Goal: Task Accomplishment & Management: Complete application form

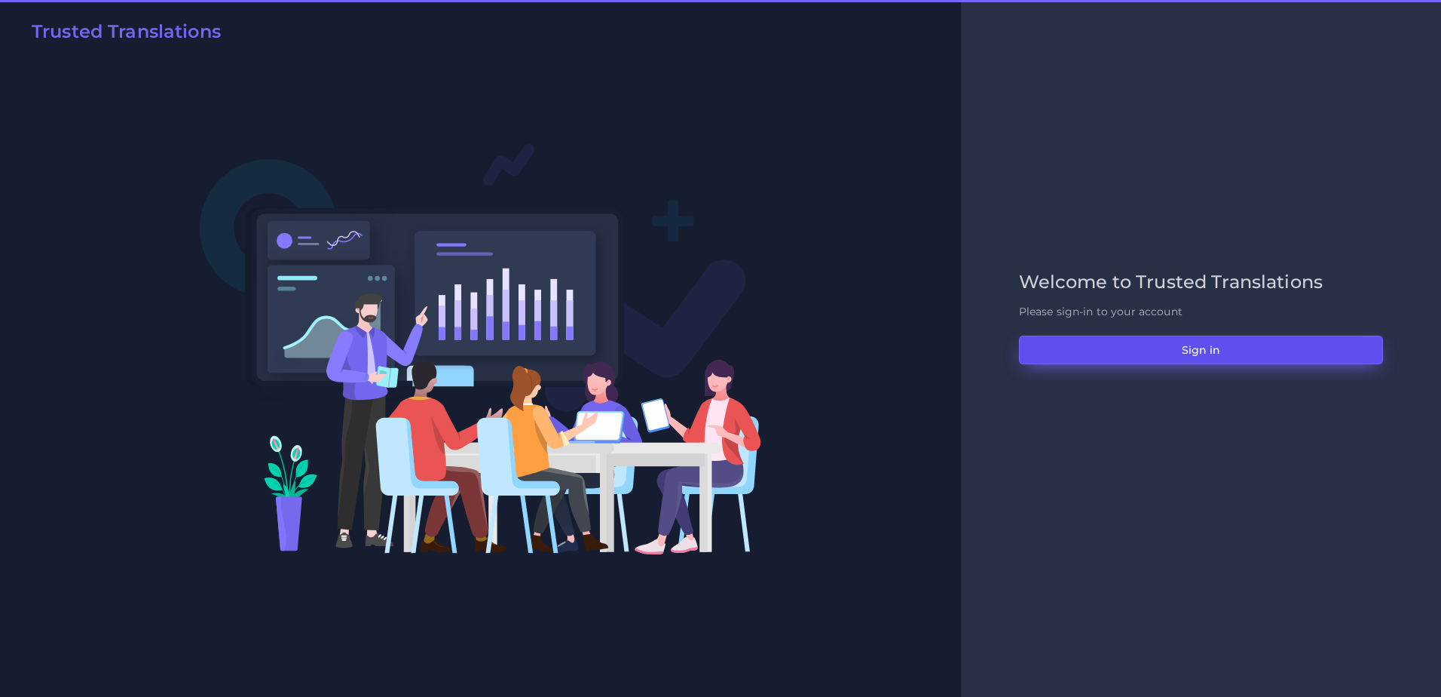
click at [1113, 345] on button "Sign in" at bounding box center [1201, 349] width 364 height 29
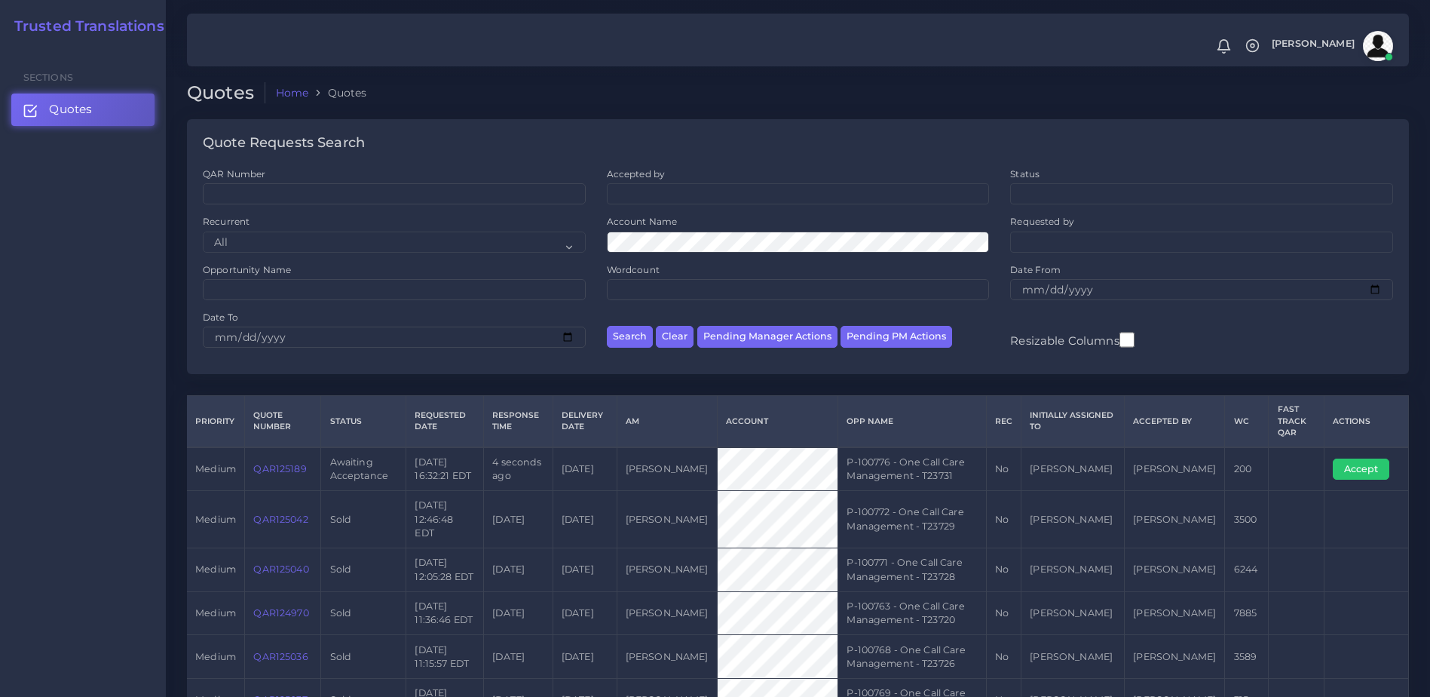
click at [261, 474] on td "QAR125189" at bounding box center [283, 469] width 76 height 44
click at [276, 472] on link "QAR125189" at bounding box center [279, 468] width 53 height 11
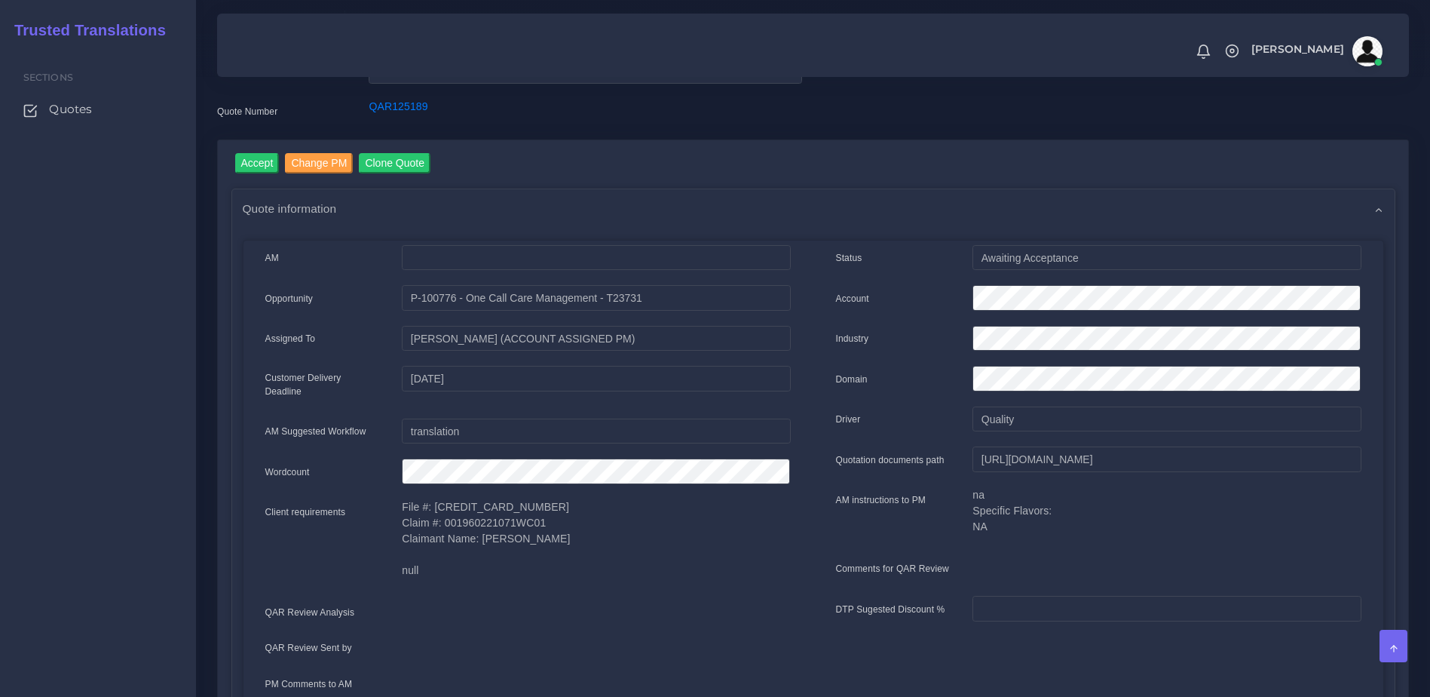
scroll to position [63, 0]
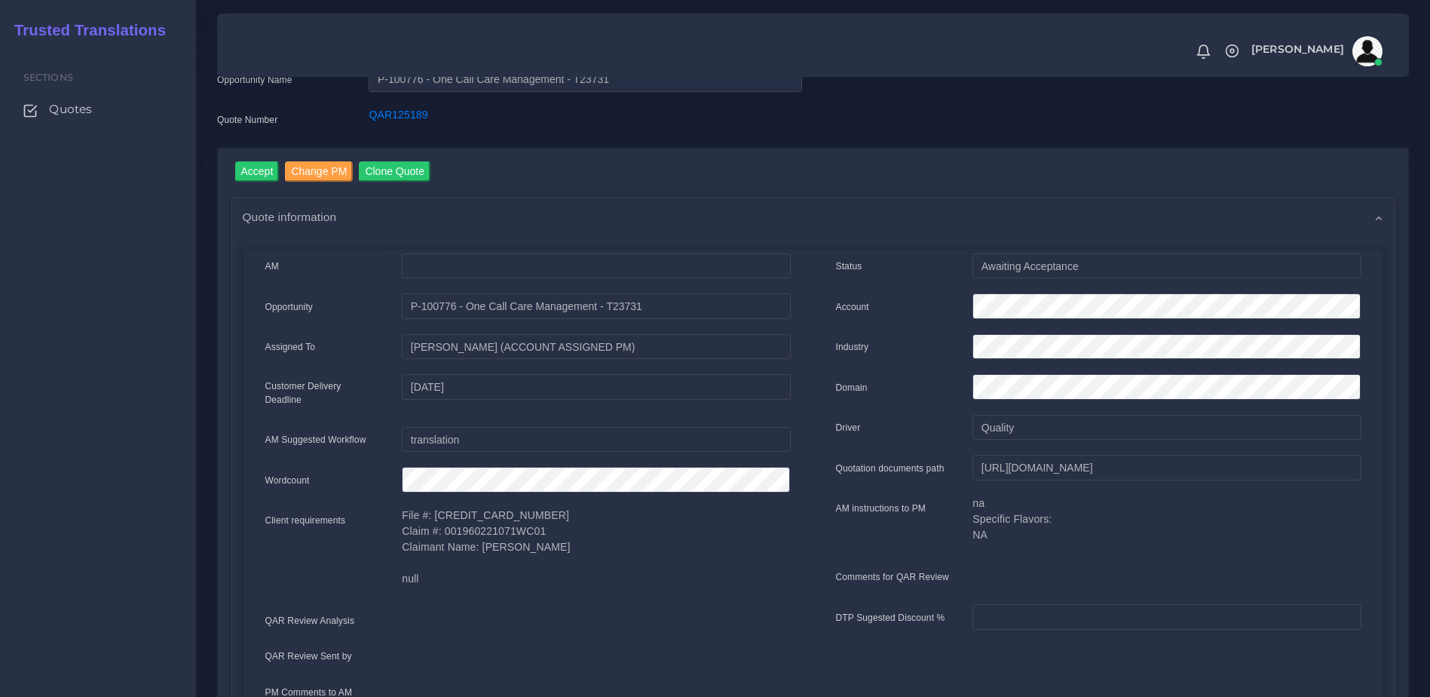
click at [265, 173] on input "Accept" at bounding box center [257, 171] width 44 height 20
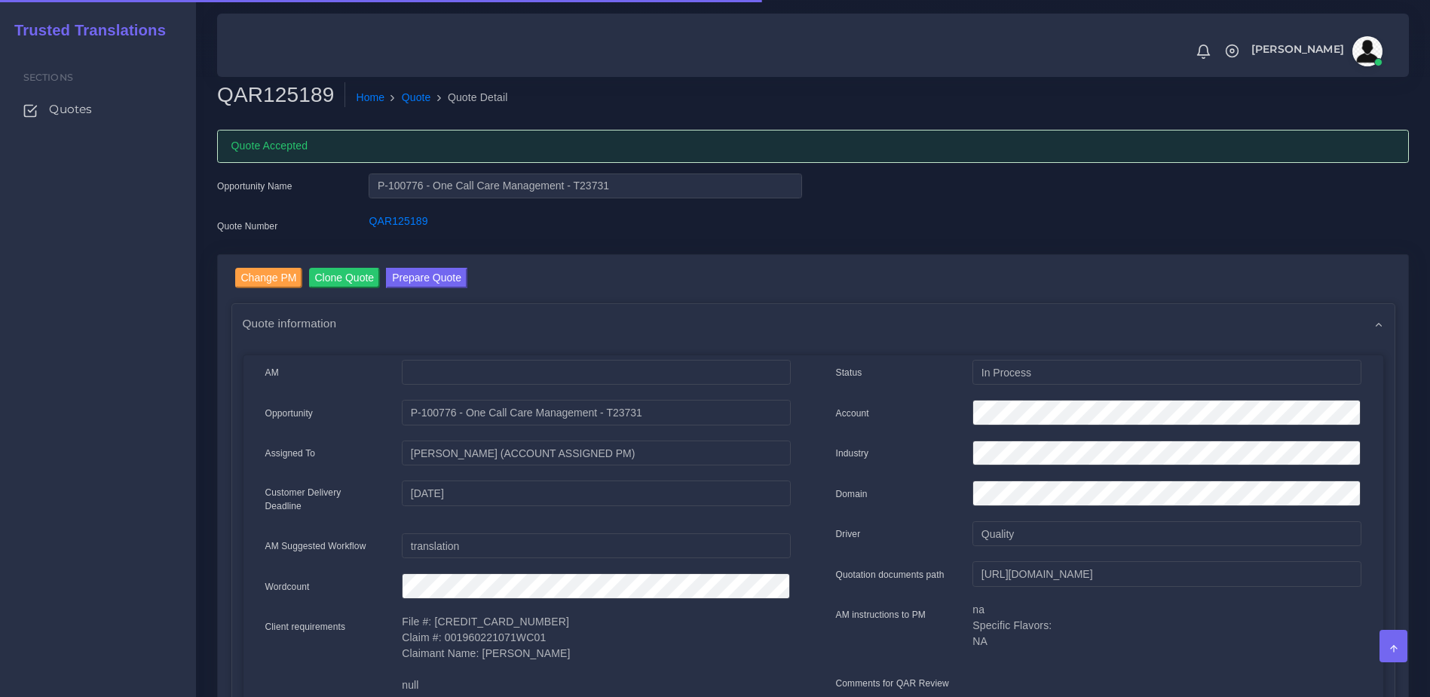
click at [430, 274] on button "Prepare Quote" at bounding box center [426, 278] width 81 height 20
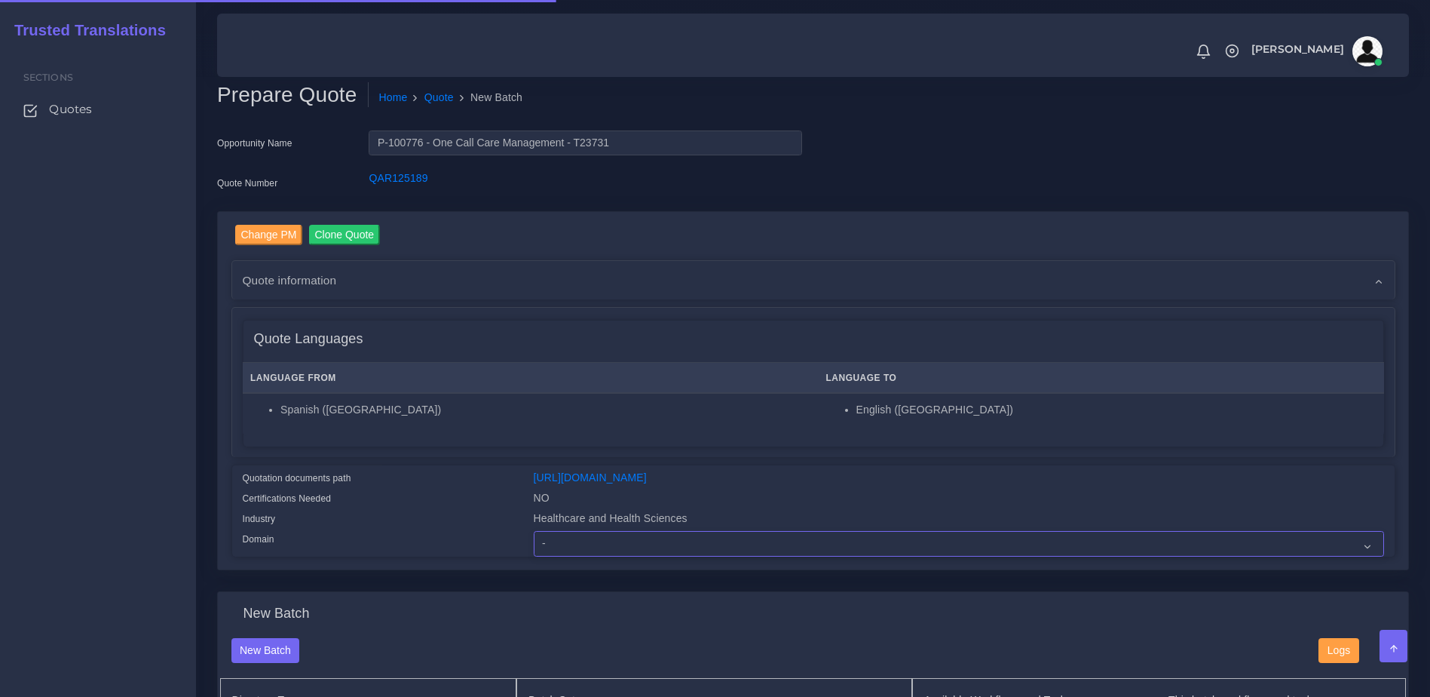
click at [599, 556] on select "- Advertising and Media Agriculture, Forestry and Fishing Architecture, Buildin…" at bounding box center [959, 544] width 850 height 26
select select "Healthcare and Health Sciences"
click at [534, 542] on select "- Advertising and Media Agriculture, Forestry and Fishing Architecture, Buildin…" at bounding box center [959, 544] width 850 height 26
click at [440, 481] on div "Quotation documents path" at bounding box center [376, 480] width 291 height 20
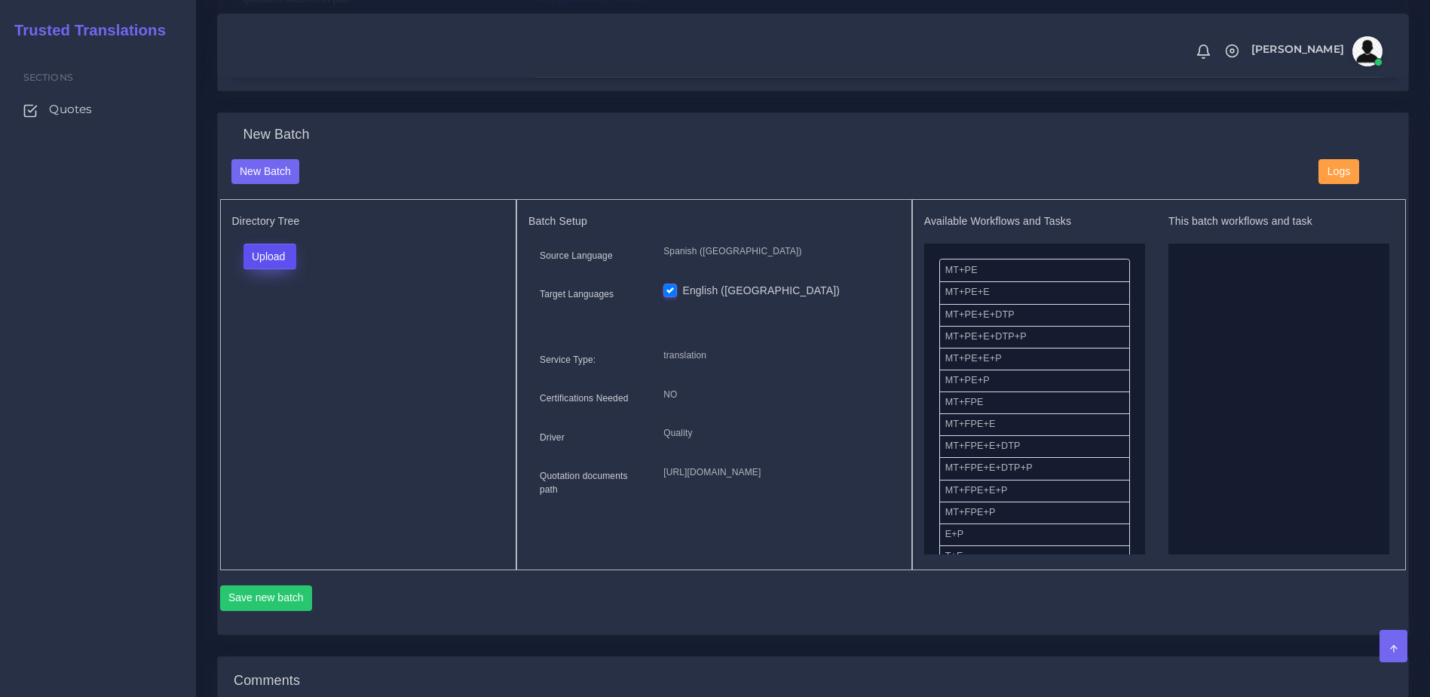
click at [277, 266] on button "Upload" at bounding box center [271, 257] width 54 height 26
click at [269, 335] on div "Folder Files" at bounding box center [297, 304] width 106 height 60
click at [263, 262] on button "Upload" at bounding box center [271, 257] width 54 height 26
click at [271, 323] on label "Files" at bounding box center [296, 314] width 104 height 19
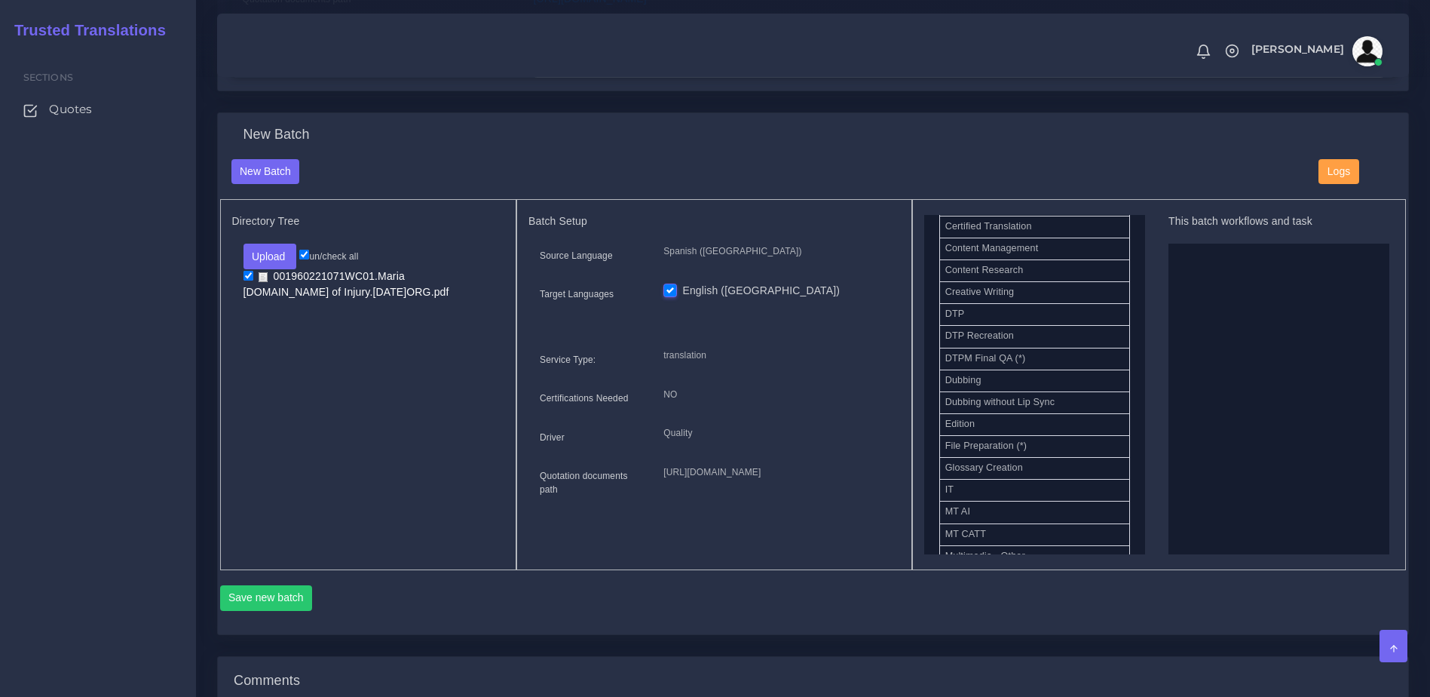
scroll to position [489, 0]
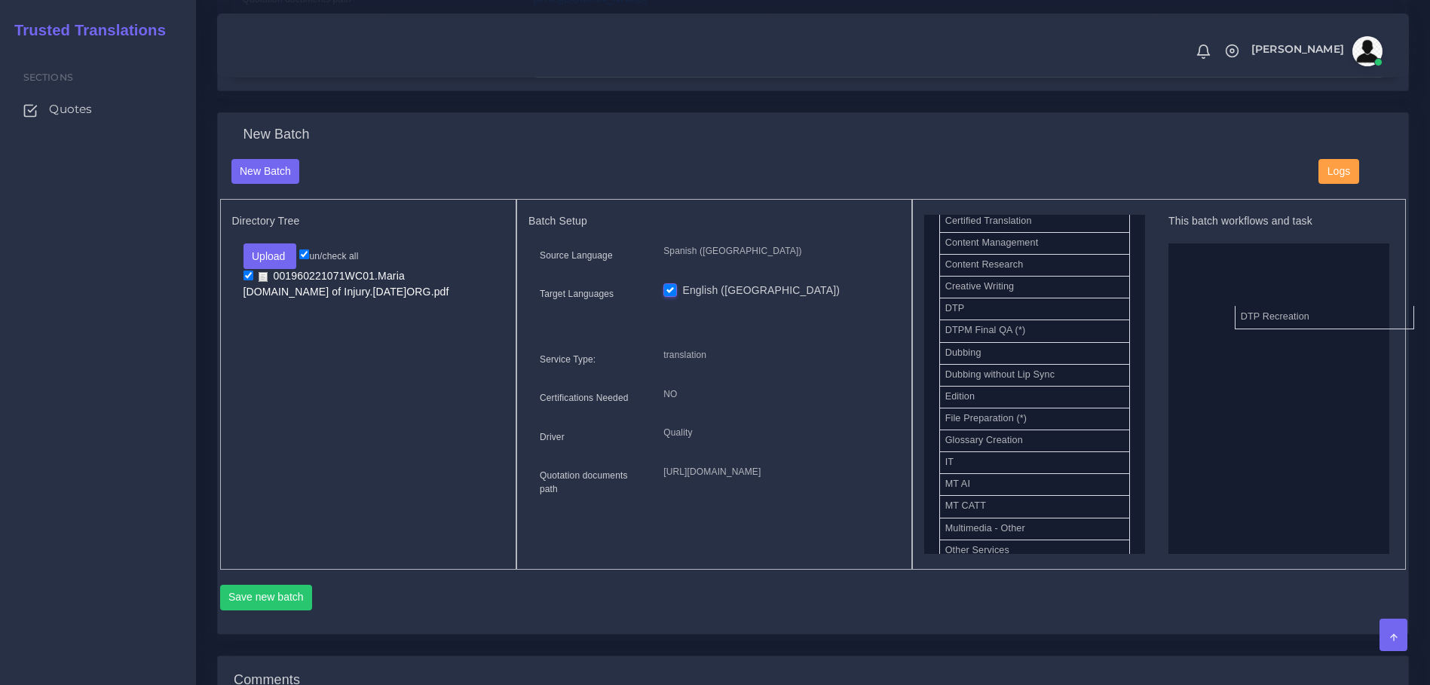
drag, startPoint x: 1007, startPoint y: 344, endPoint x: 1386, endPoint y: 325, distance: 379.7
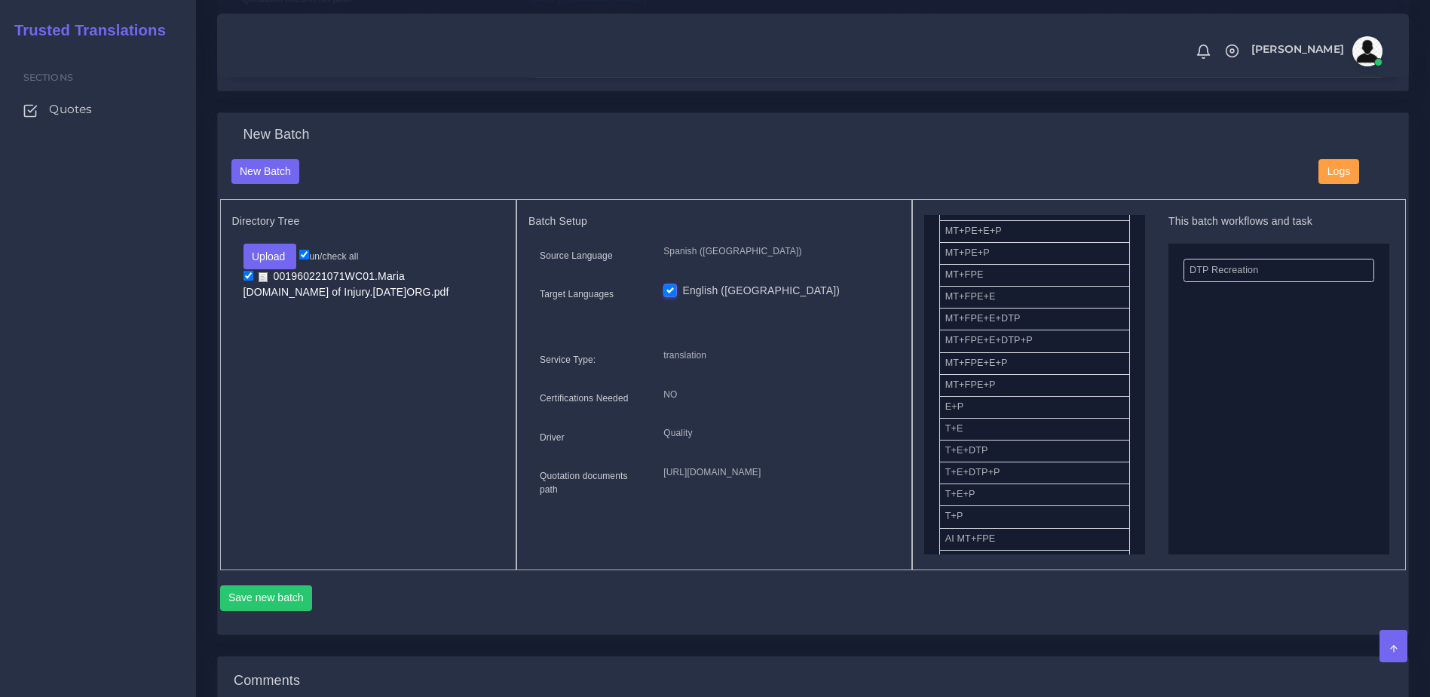
scroll to position [165, 0]
drag, startPoint x: 980, startPoint y: 442, endPoint x: 1280, endPoint y: 299, distance: 332.5
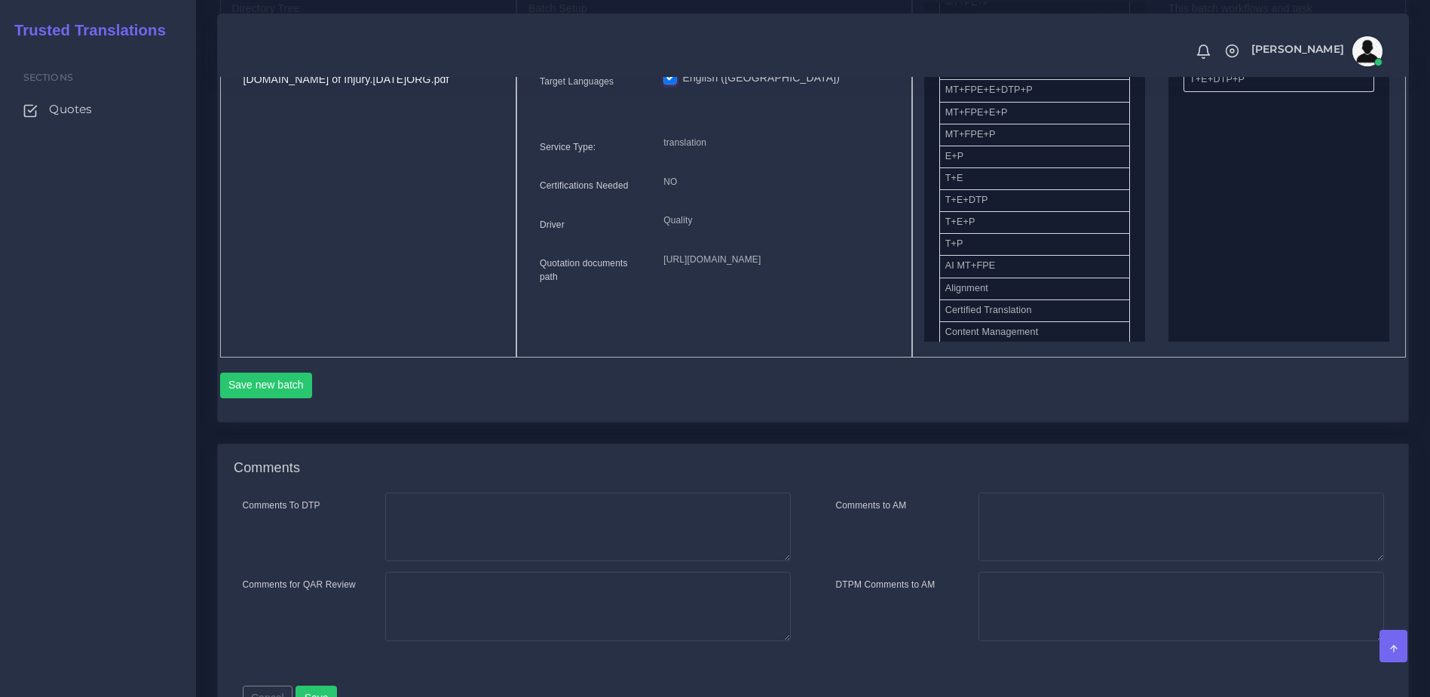
scroll to position [693, 0]
click at [266, 389] on div "Save new batch" at bounding box center [813, 381] width 1187 height 51
click at [276, 389] on div "Save new batch" at bounding box center [813, 381] width 1187 height 51
click at [310, 397] on div "Save new batch" at bounding box center [813, 384] width 1187 height 26
click at [293, 397] on button "Save new batch" at bounding box center [266, 384] width 93 height 26
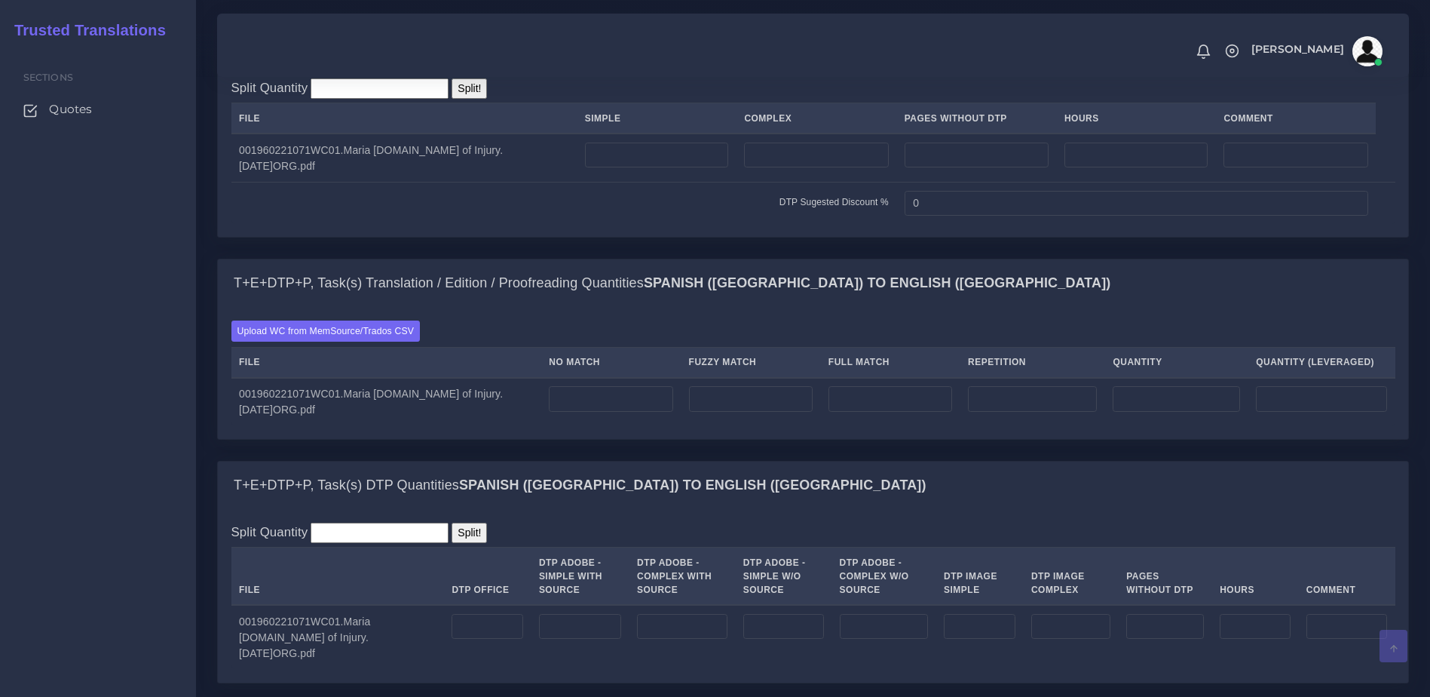
scroll to position [1132, 0]
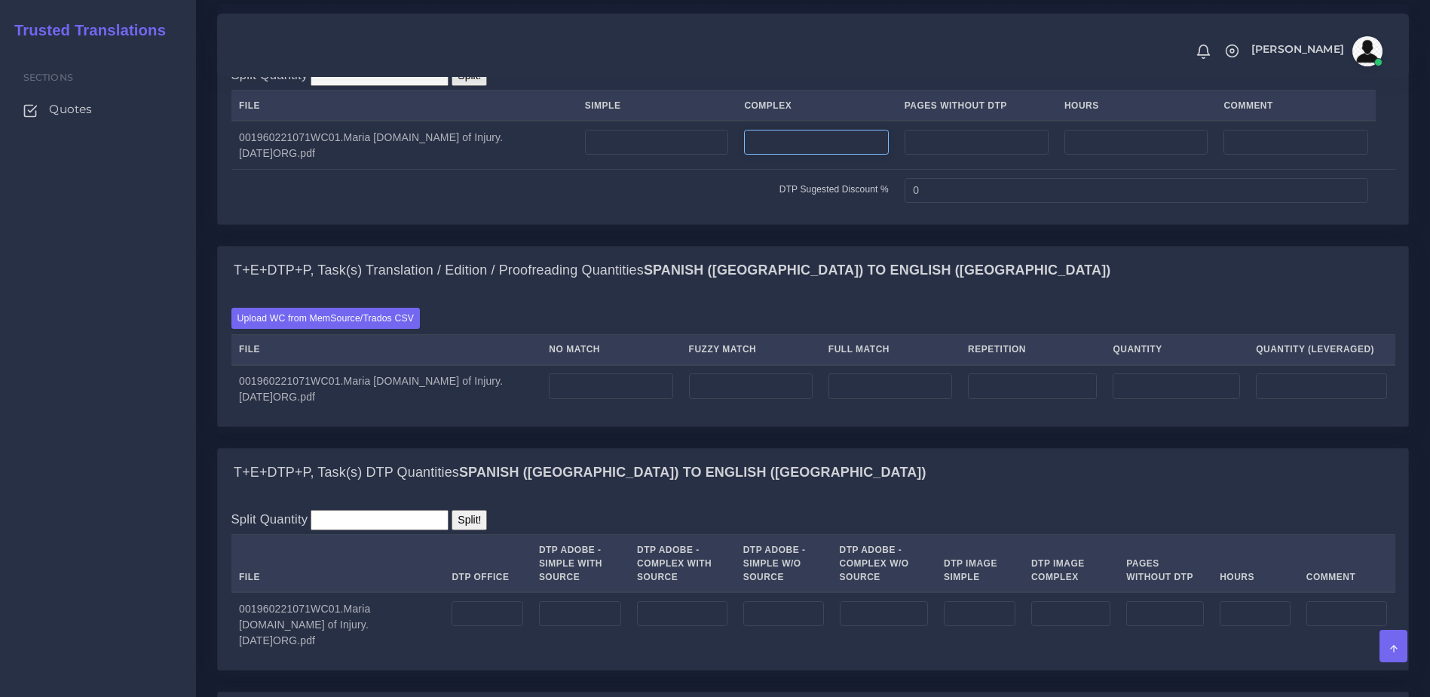
click at [820, 155] on input "number" at bounding box center [816, 143] width 144 height 26
type input "1"
click at [654, 399] on input "number" at bounding box center [611, 386] width 124 height 26
type input "200"
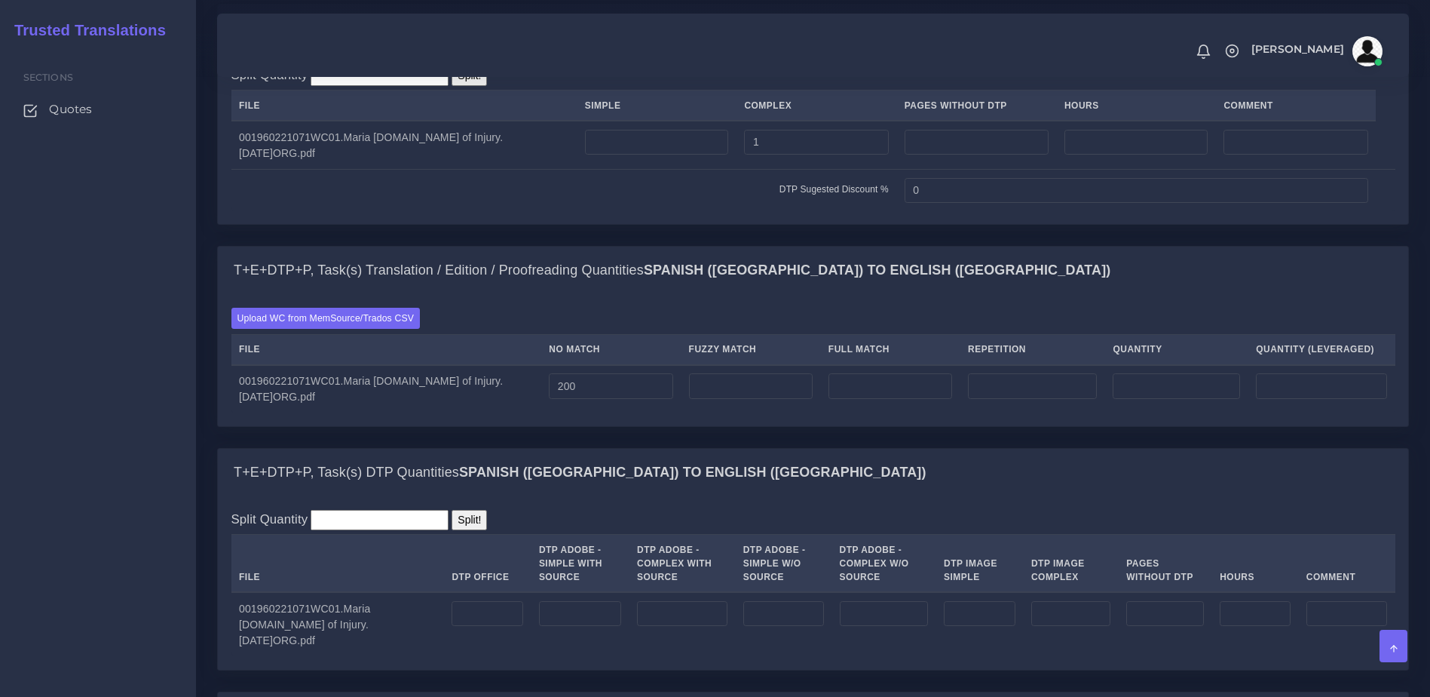
type input "200"
click at [653, 426] on div "Upload WC from MemSource/Trados CSV File No Match Fuzzy Match Full Match Repeti…" at bounding box center [813, 360] width 1190 height 131
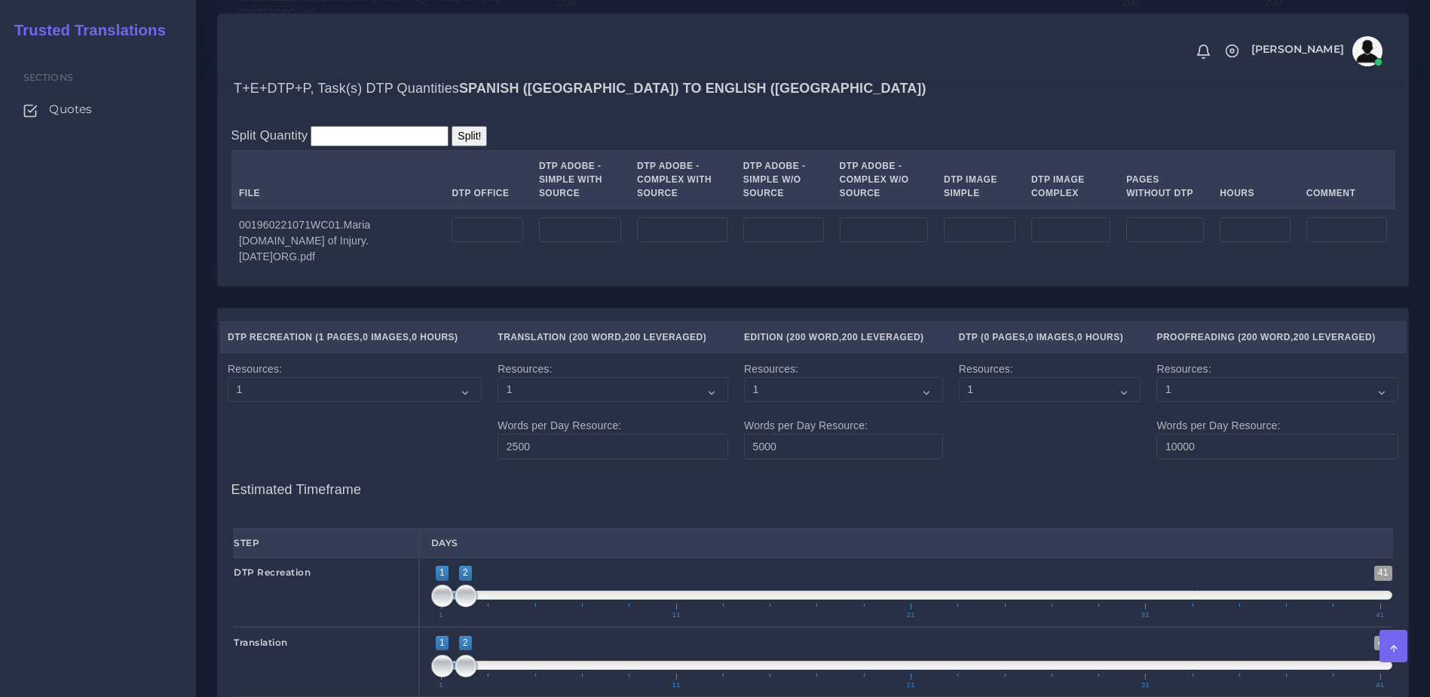
scroll to position [1520, 0]
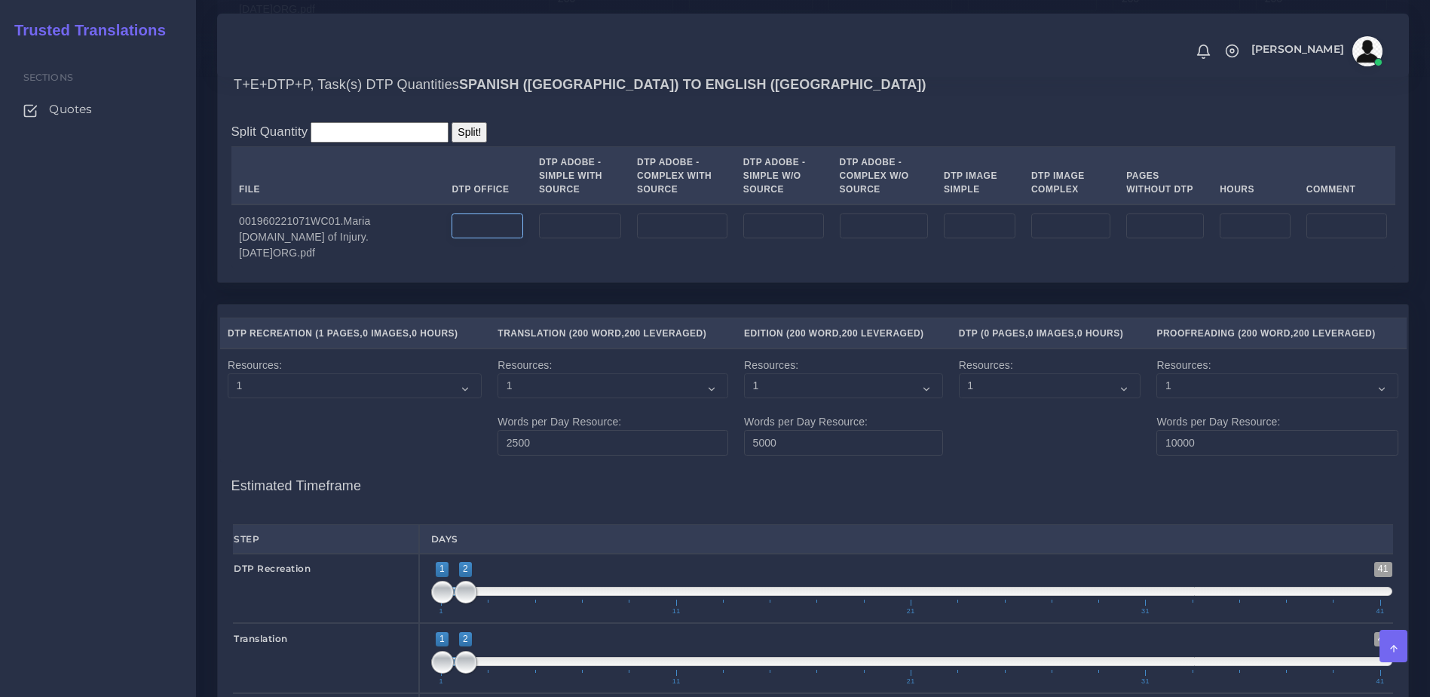
click at [483, 239] on input "number" at bounding box center [487, 226] width 71 height 26
type input "1"
click at [486, 304] on div "T+E+DTP+P, Task(s) DTP Quantities Spanish (US) TO English (US) Split Quantity S…" at bounding box center [813, 182] width 1215 height 244
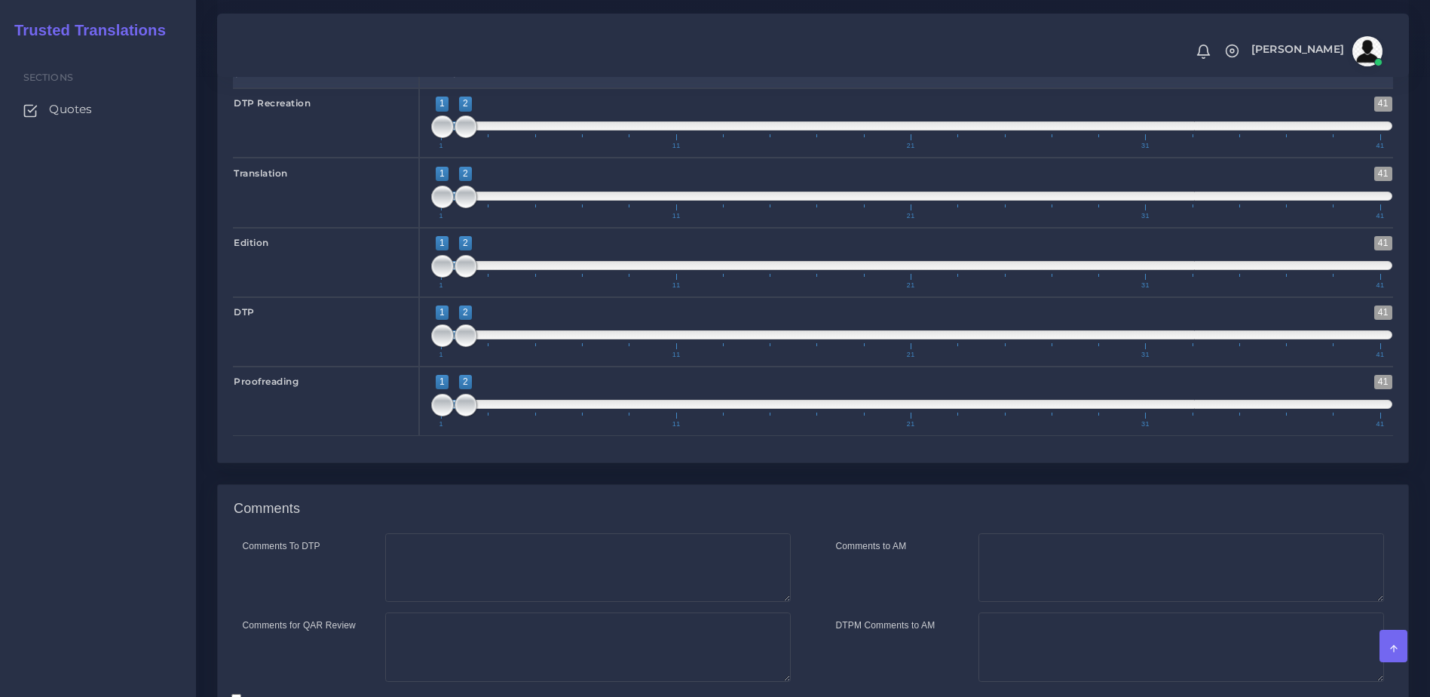
scroll to position [2161, 0]
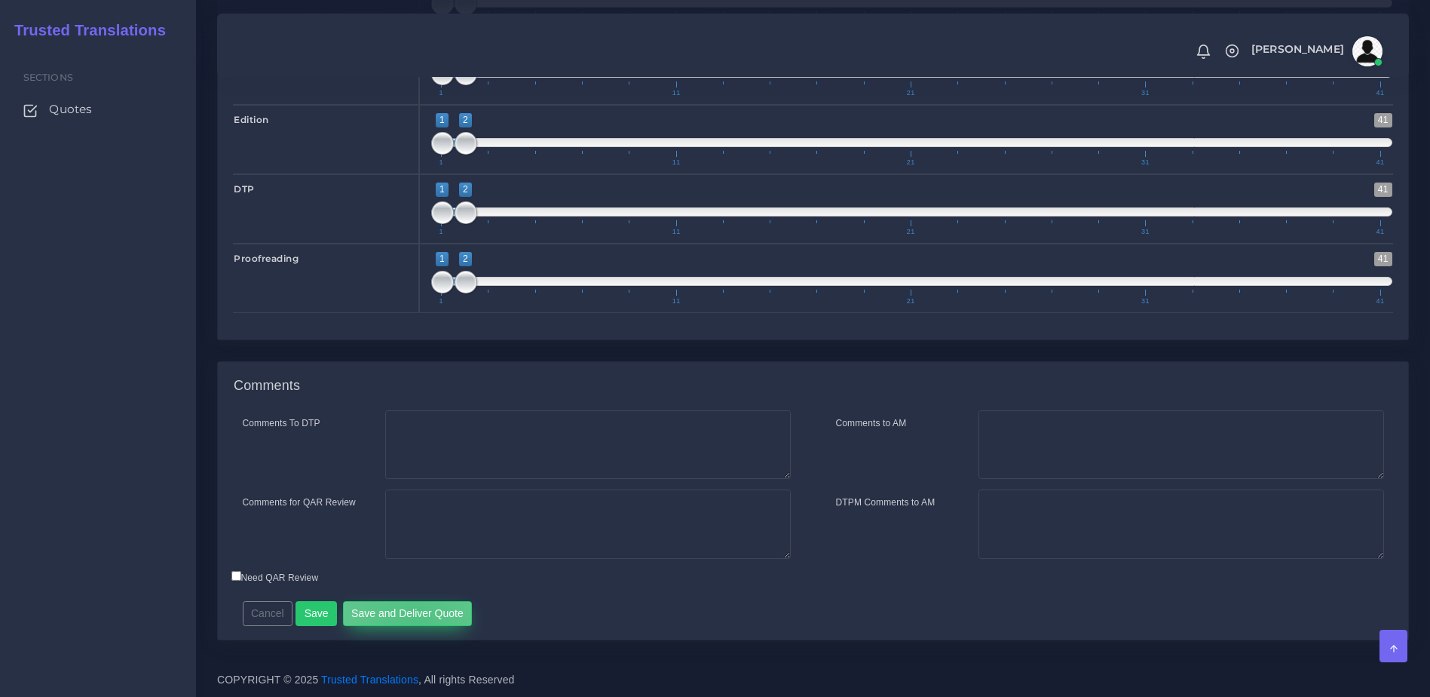
click at [409, 620] on button "Save and Deliver Quote" at bounding box center [408, 614] width 130 height 26
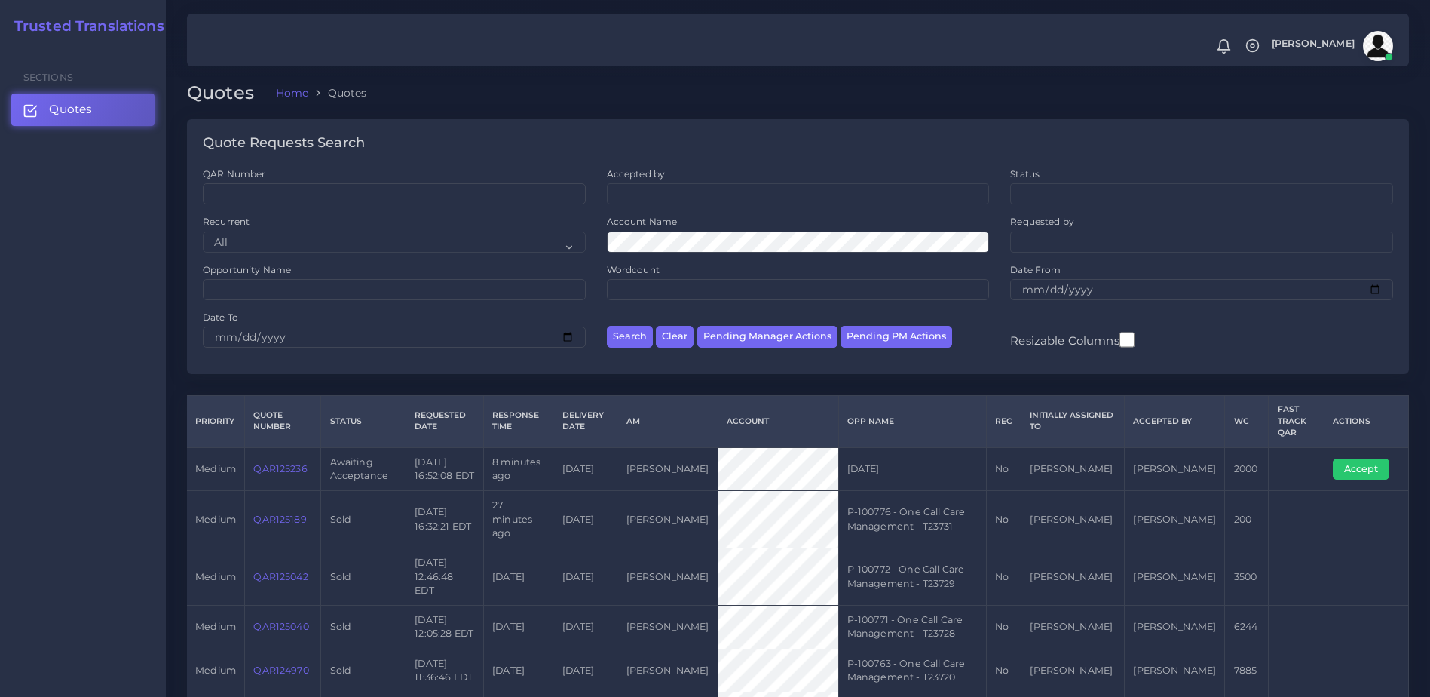
click at [262, 474] on td "QAR125236" at bounding box center [283, 469] width 76 height 44
click at [265, 470] on link "QAR125236" at bounding box center [280, 468] width 54 height 11
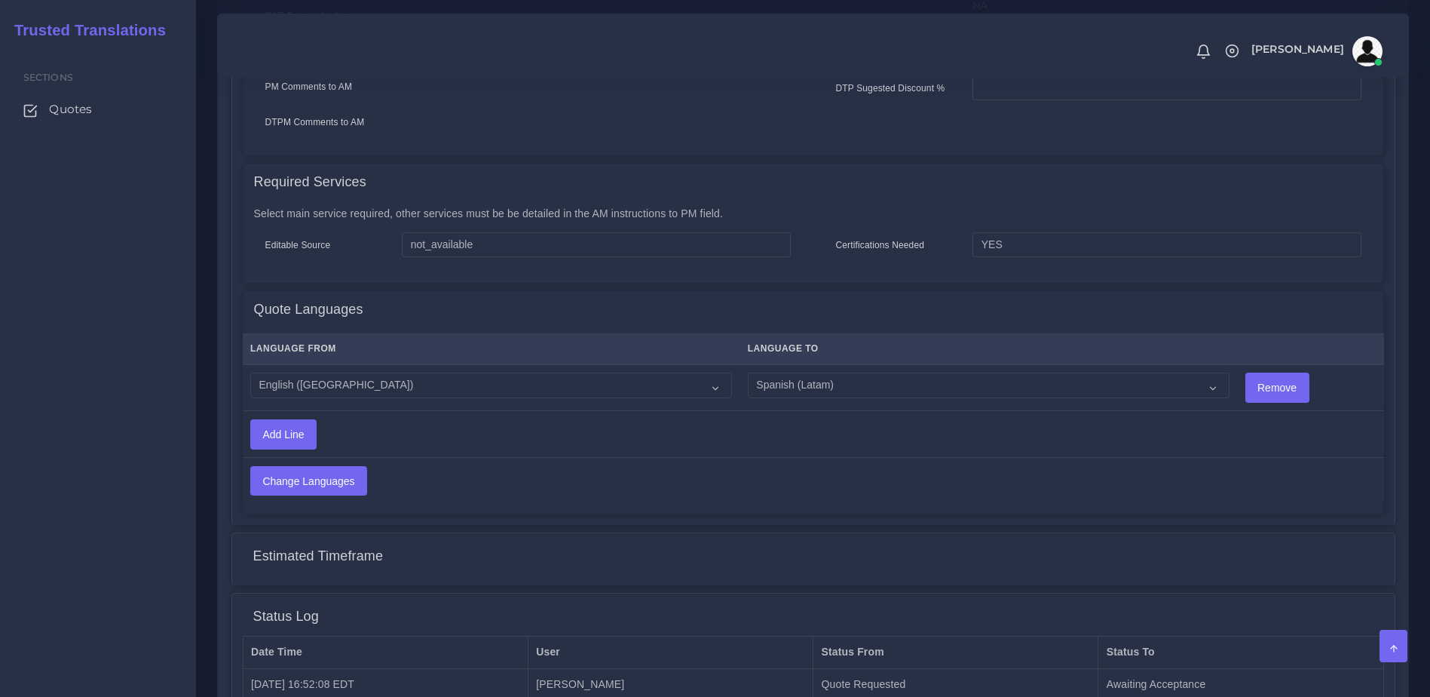
scroll to position [746, 0]
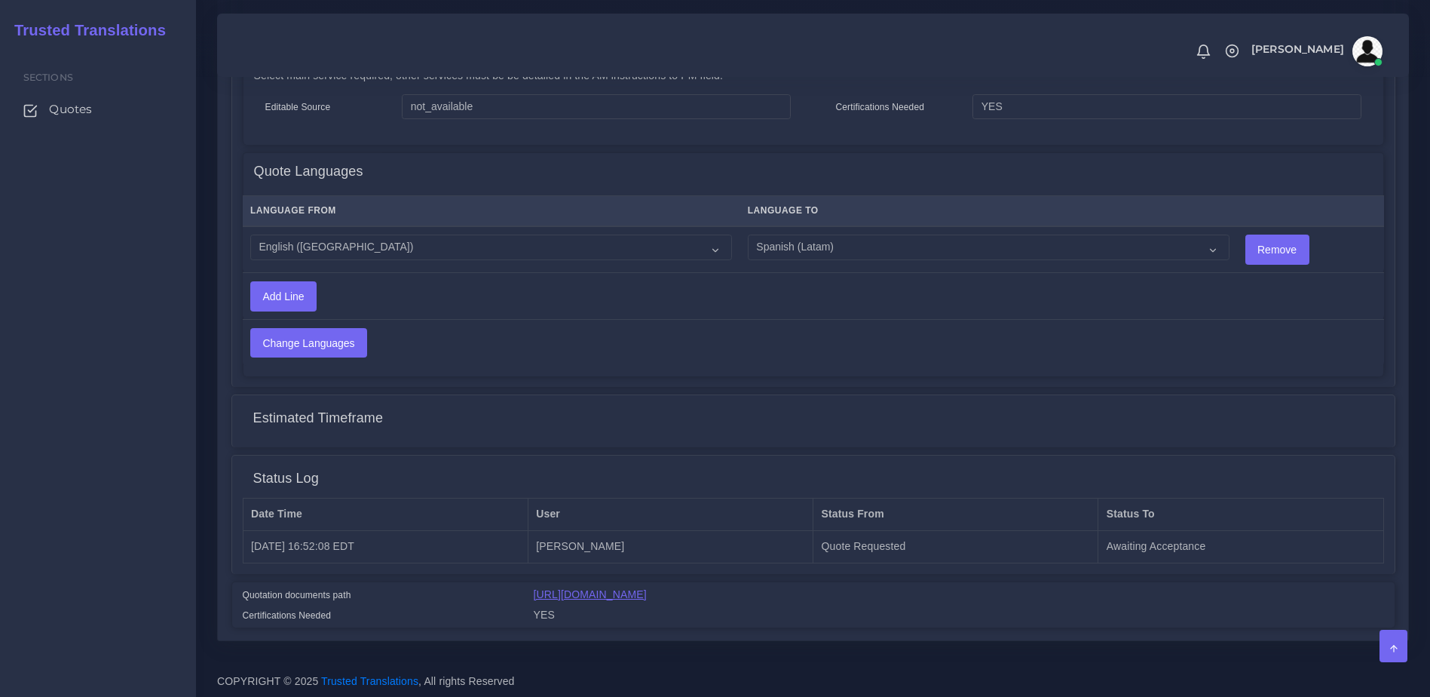
click at [647, 599] on link "[URL][DOMAIN_NAME]" at bounding box center [590, 594] width 113 height 12
click at [639, 592] on link "[URL][DOMAIN_NAME]" at bounding box center [590, 594] width 113 height 12
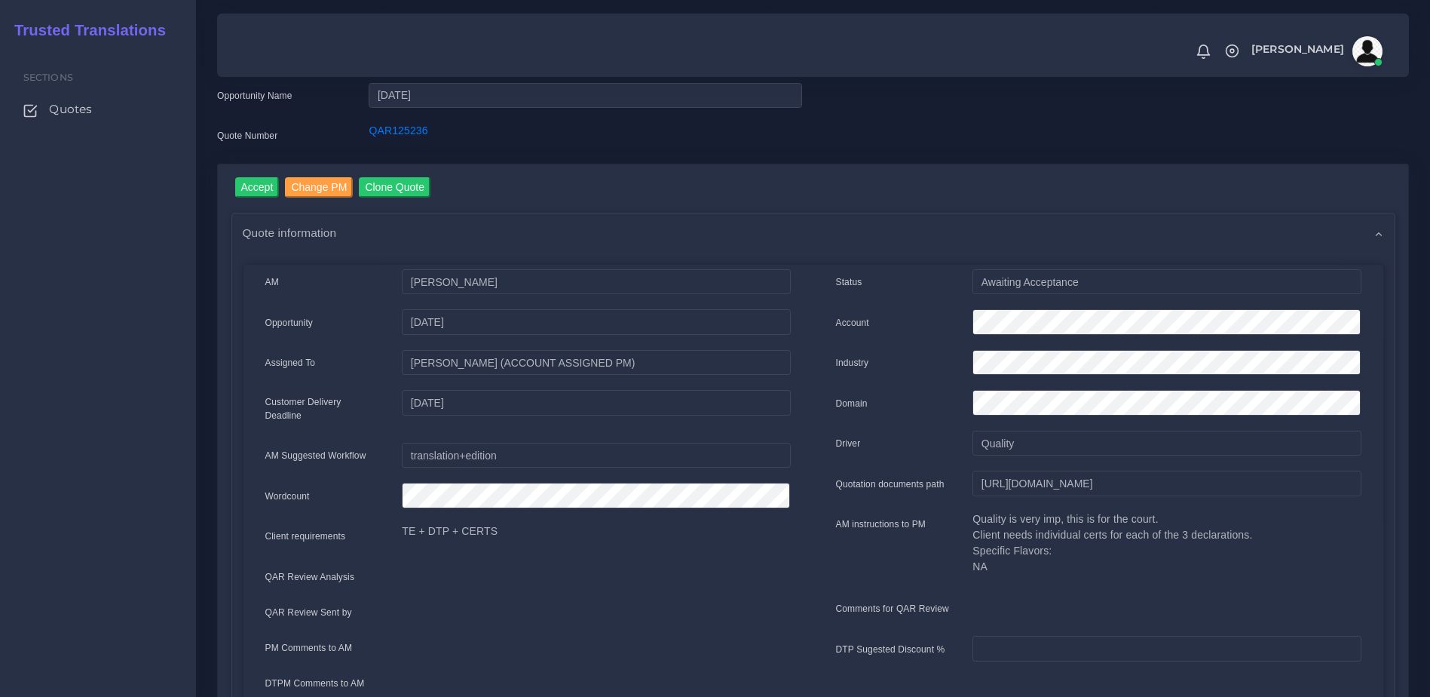
scroll to position [46, 0]
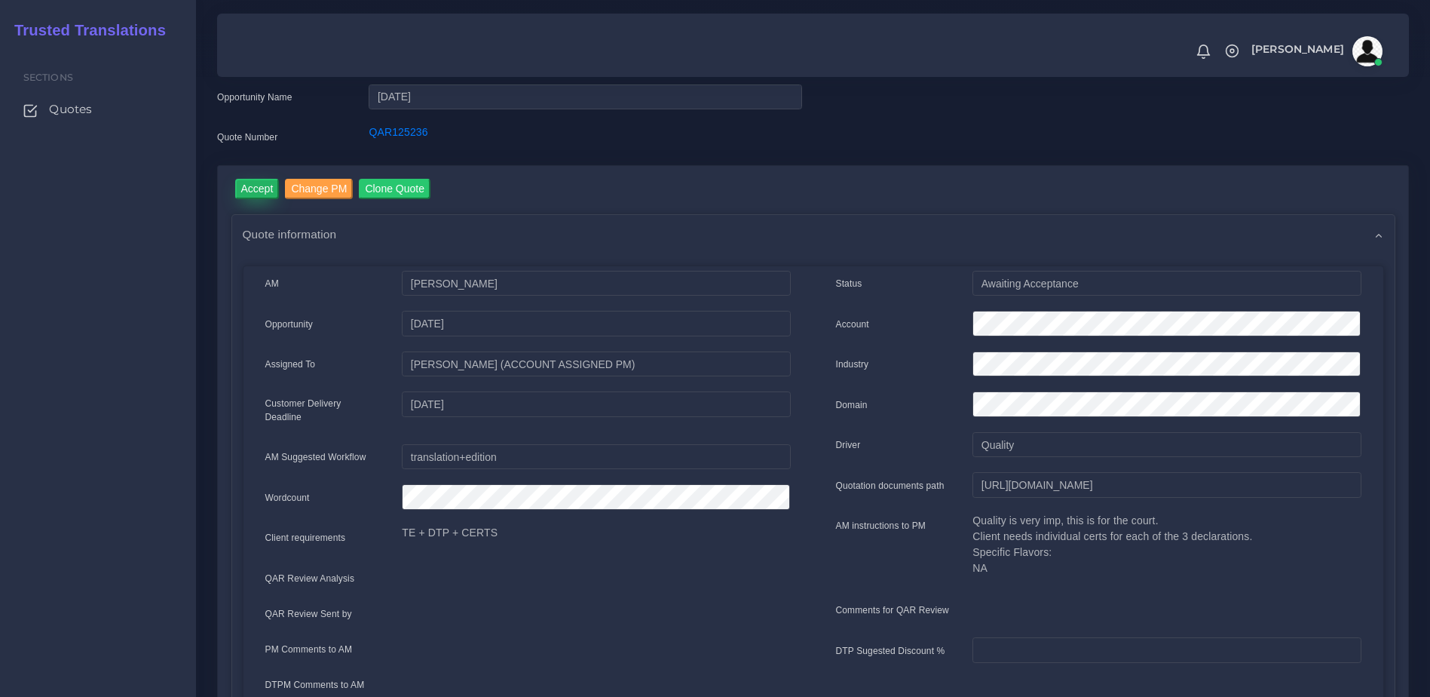
click at [272, 189] on input "Accept" at bounding box center [257, 189] width 44 height 20
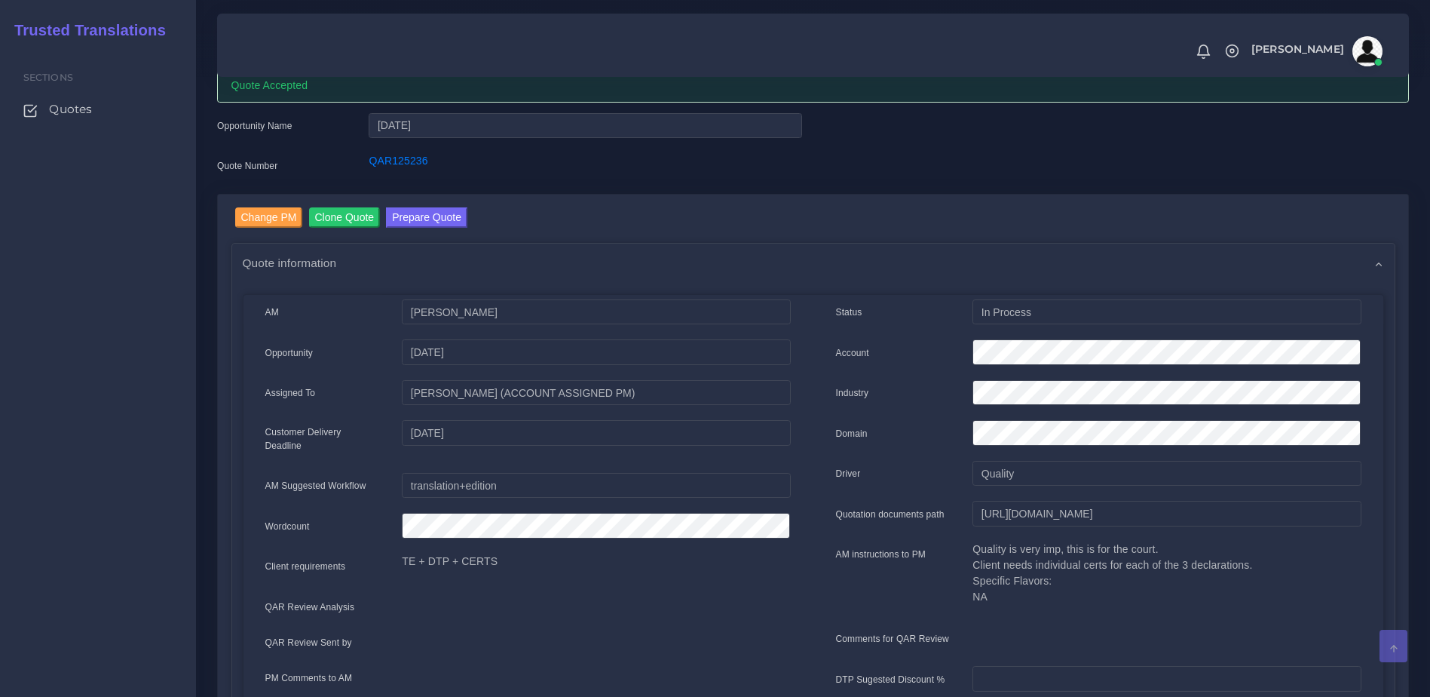
scroll to position [36, 0]
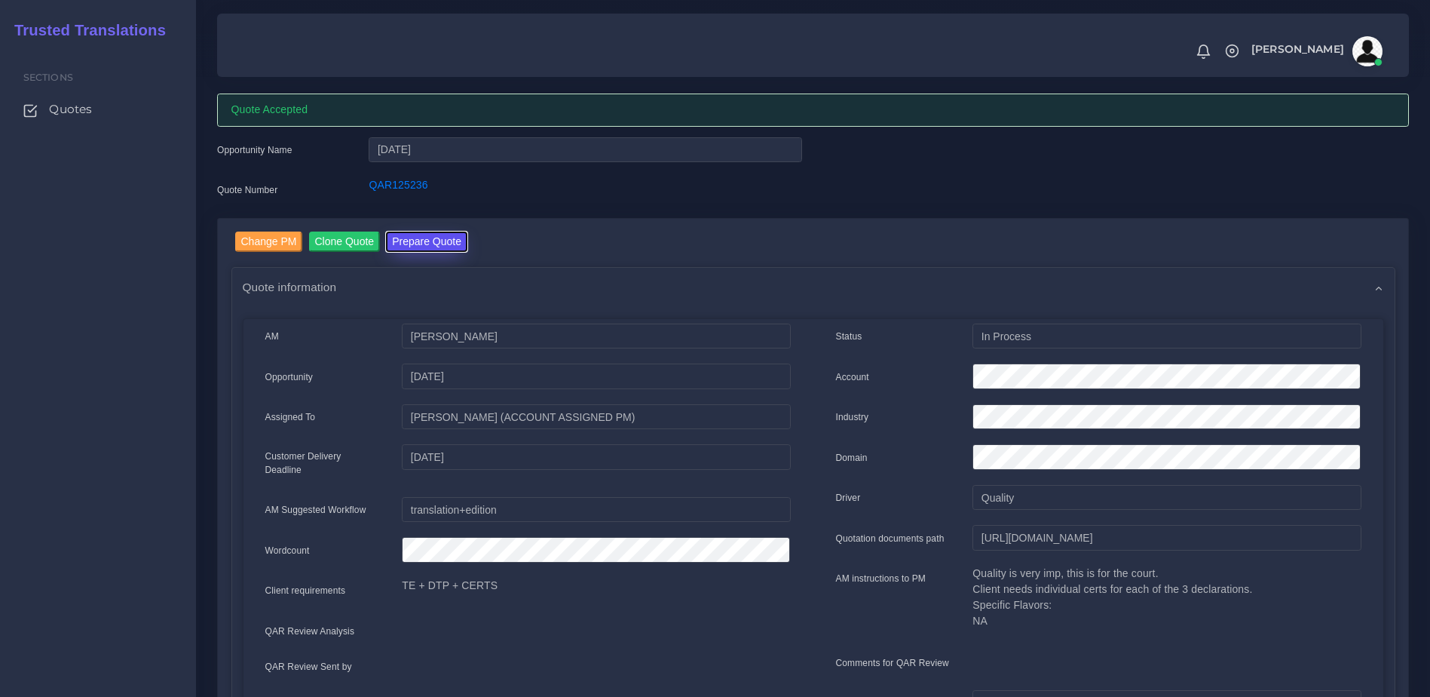
click at [450, 245] on button "Prepare Quote" at bounding box center [426, 241] width 81 height 20
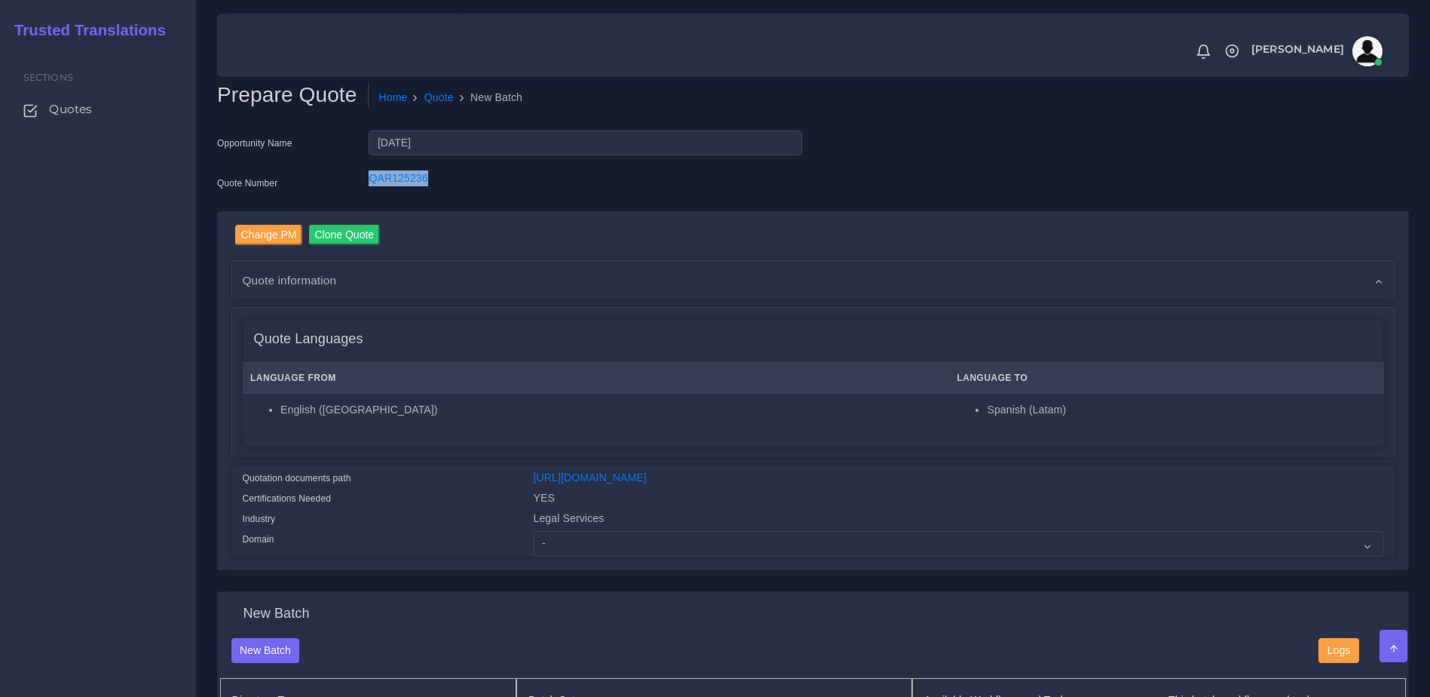
drag, startPoint x: 443, startPoint y: 175, endPoint x: 302, endPoint y: 167, distance: 141.2
click at [302, 167] on div "Opportunity Name [DATE] Quote Number QAR125236" at bounding box center [510, 170] width 608 height 81
drag, startPoint x: 302, startPoint y: 167, endPoint x: 384, endPoint y: 179, distance: 83.1
copy div "QAR125236"
click at [577, 556] on select "- Advertising and Media Agriculture, Forestry and Fishing Architecture, Buildin…" at bounding box center [959, 544] width 850 height 26
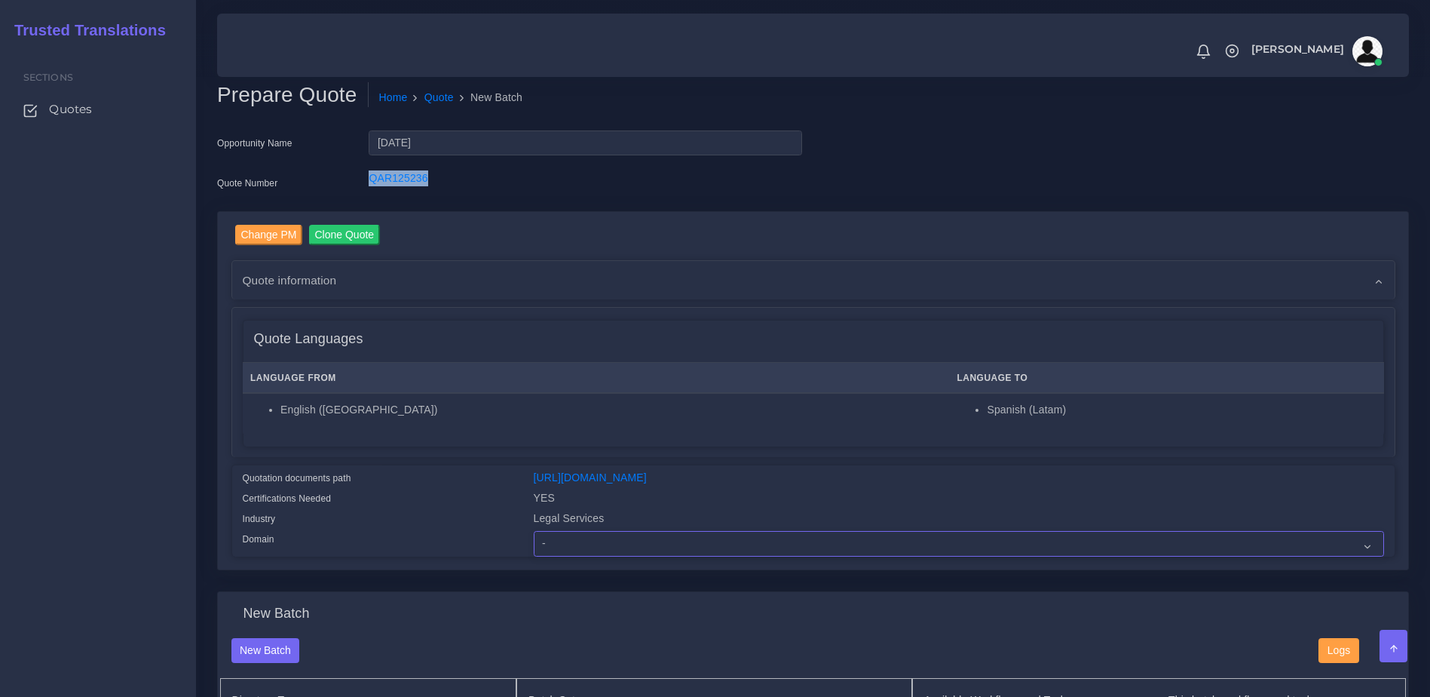
select select "Legal Services"
click at [534, 542] on select "- Advertising and Media Agriculture, Forestry and Fishing Architecture, Buildin…" at bounding box center [959, 544] width 850 height 26
click at [449, 510] on div "Certifications Needed" at bounding box center [376, 500] width 291 height 20
drag, startPoint x: 1426, startPoint y: 274, endPoint x: 1435, endPoint y: 338, distance: 63.9
click at [1429, 338] on html "Notifications 0 New Driver Update: Extra Quality renamed to Quality Changed" at bounding box center [715, 348] width 1430 height 697
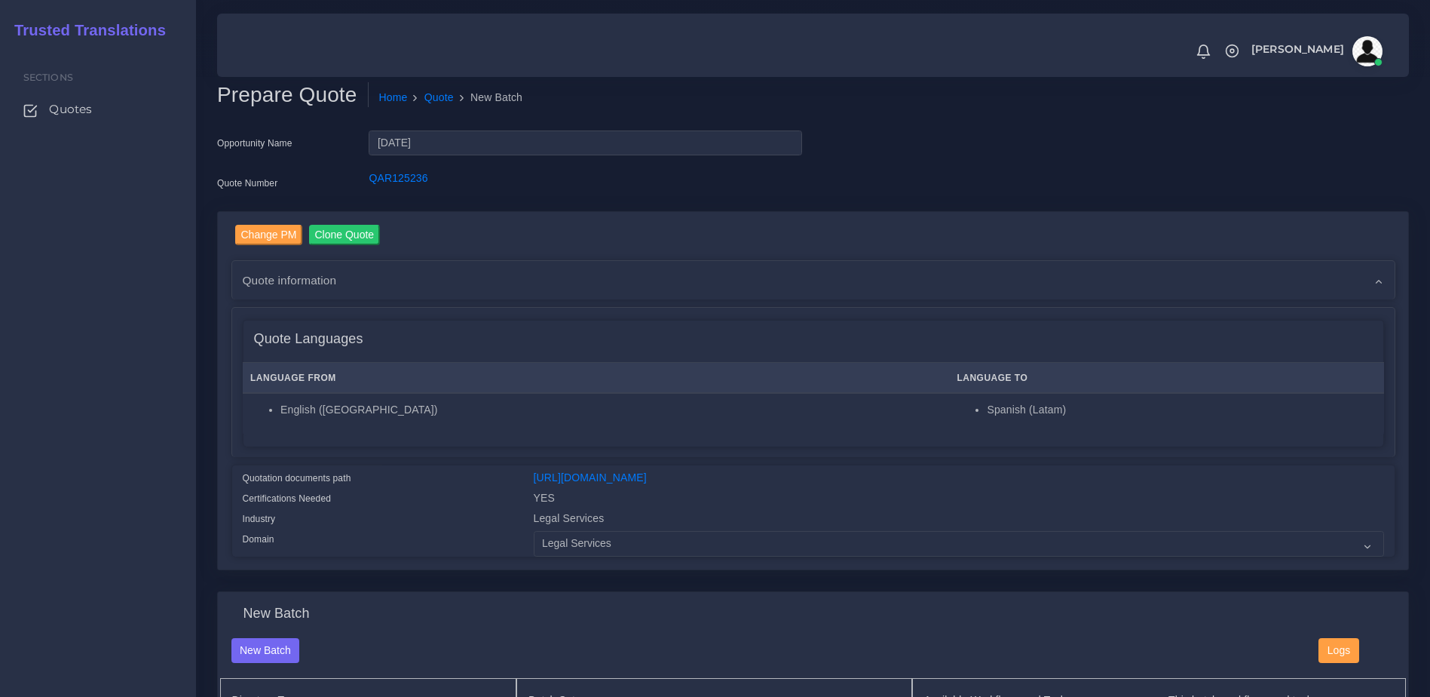
drag, startPoint x: 1435, startPoint y: 338, endPoint x: 1328, endPoint y: 195, distance: 178.4
click at [1328, 195] on div "Opportunity Name 09-02-25 Quote Number QAR125236" at bounding box center [813, 170] width 1215 height 81
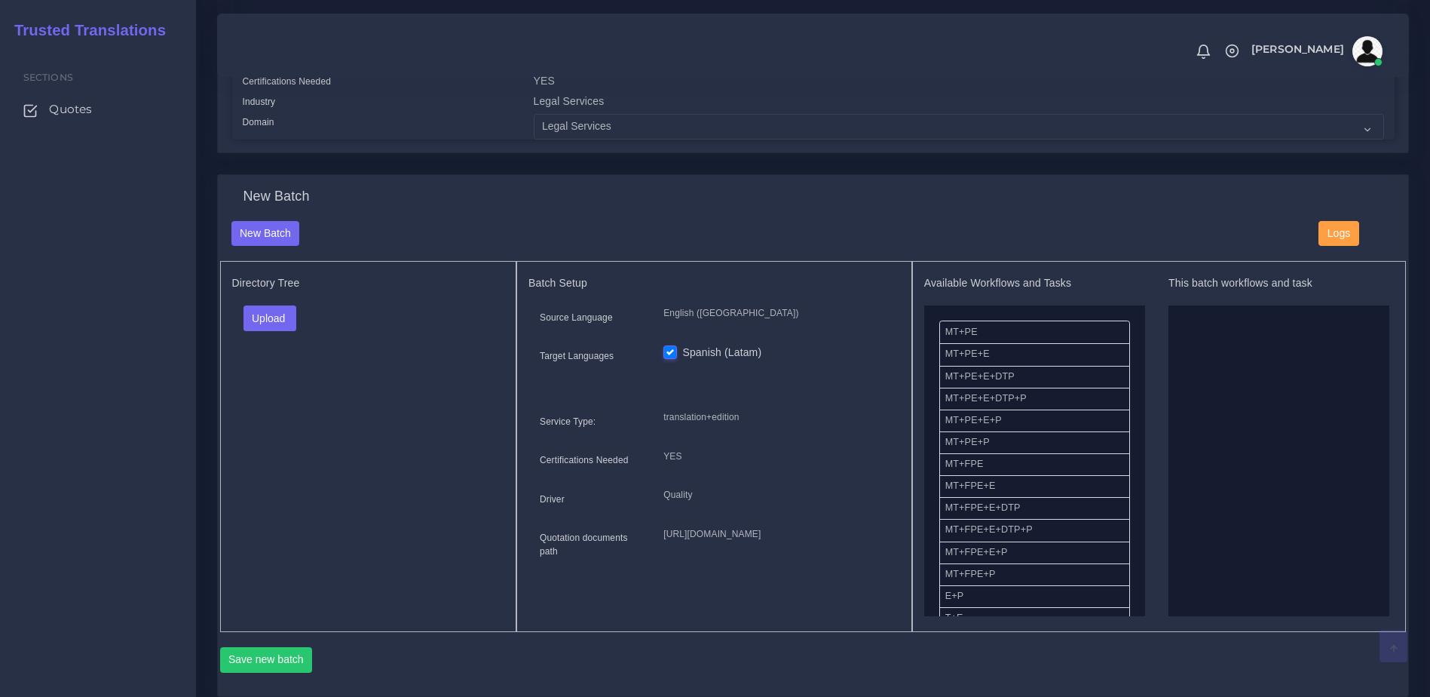
scroll to position [479, 0]
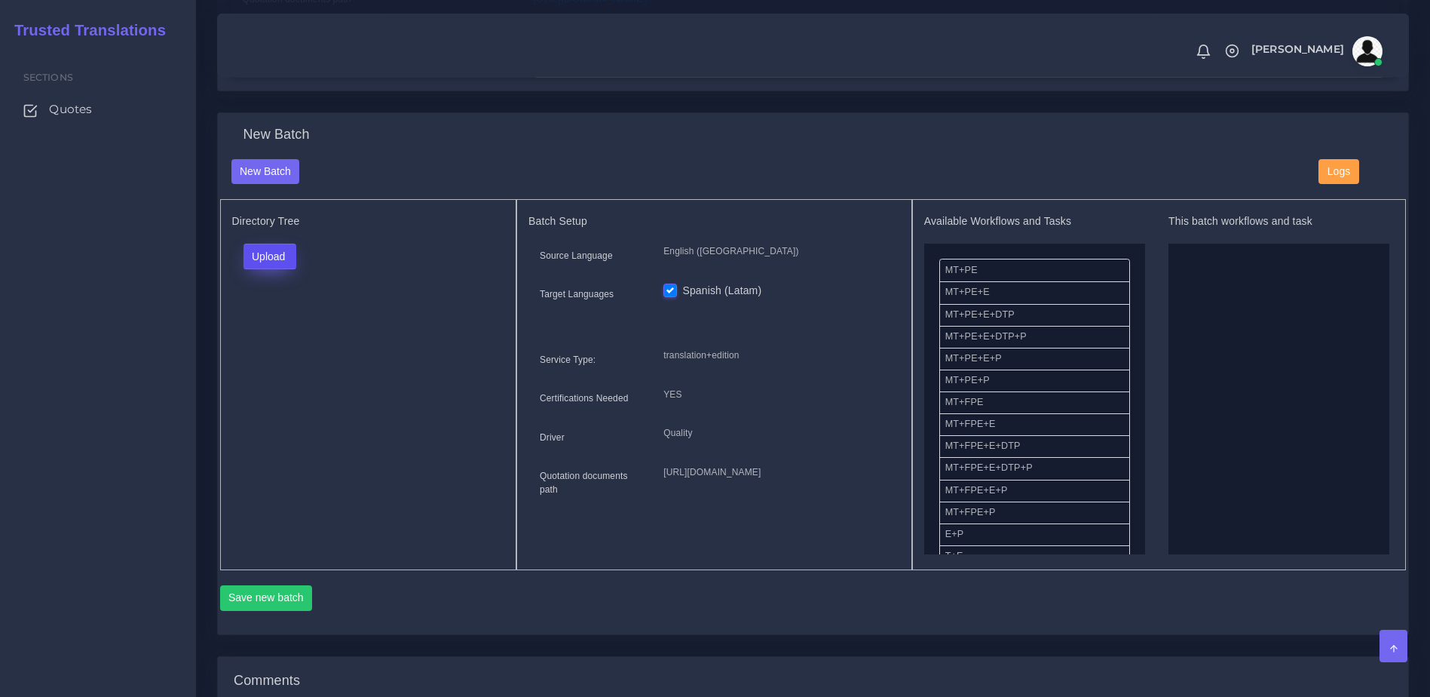
click at [280, 269] on button "Upload" at bounding box center [271, 257] width 54 height 26
click at [278, 323] on label "Files" at bounding box center [296, 314] width 104 height 19
click at [1224, 185] on div "New Batch" at bounding box center [764, 172] width 1088 height 26
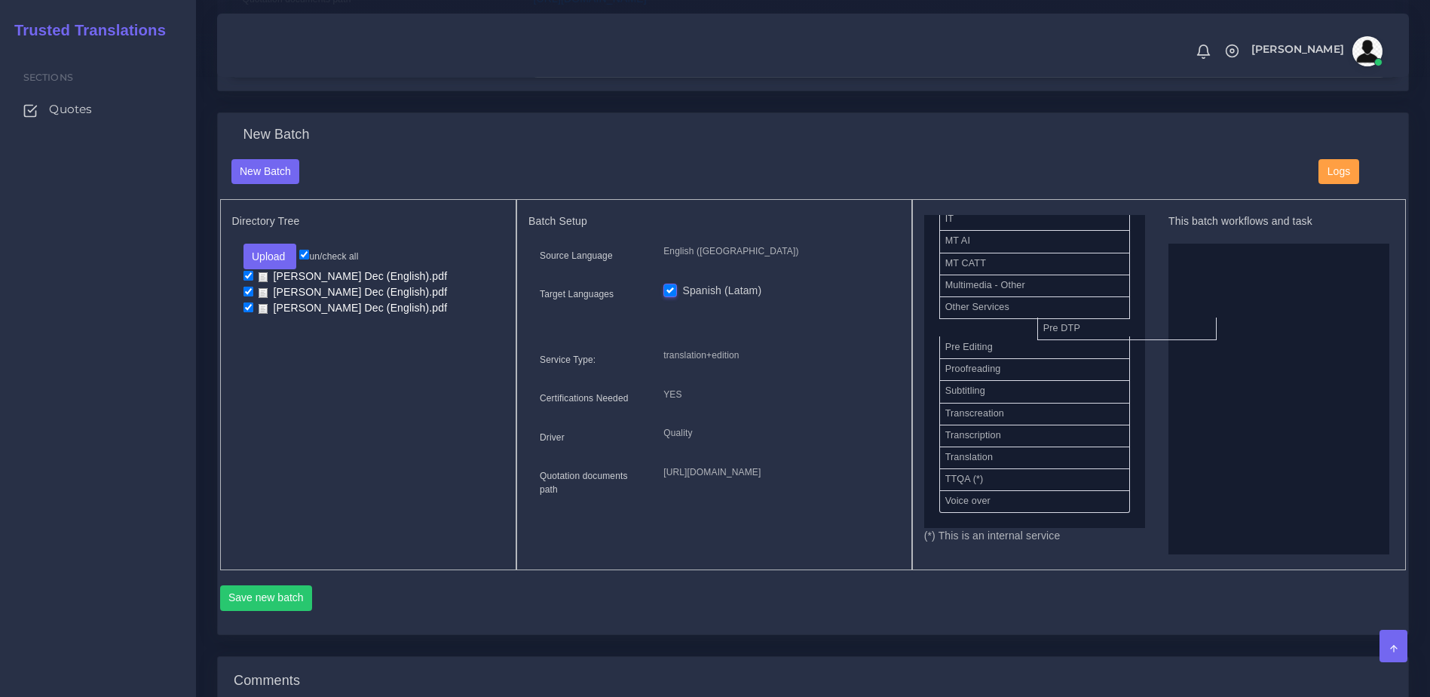
scroll to position [736, 0]
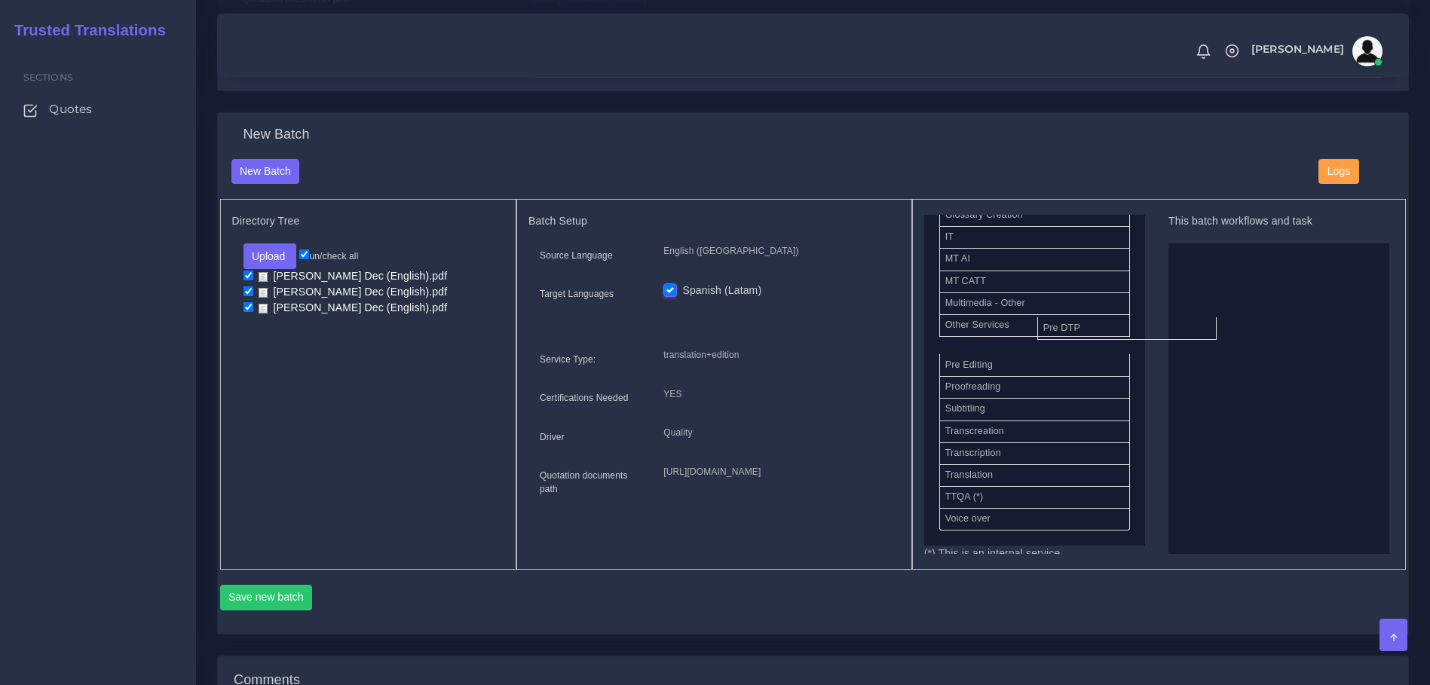
drag, startPoint x: 957, startPoint y: 335, endPoint x: 1277, endPoint y: 352, distance: 320.1
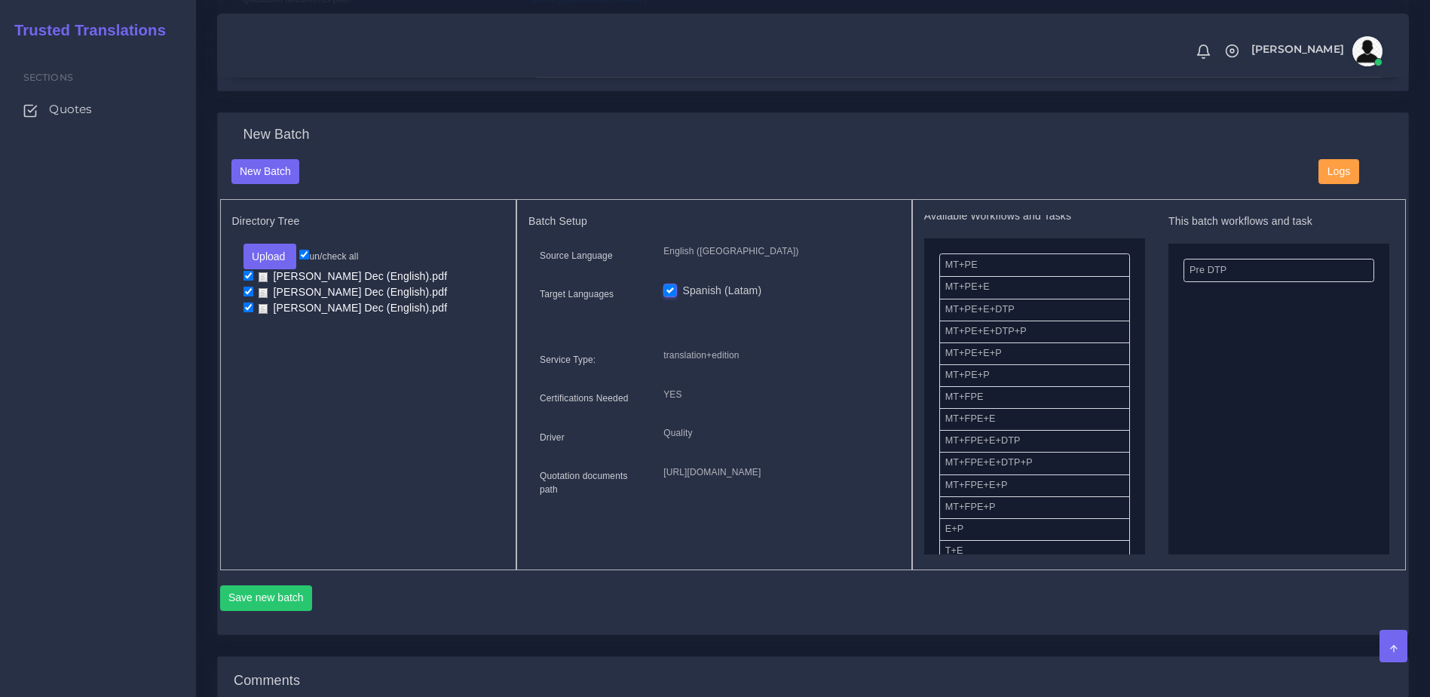
scroll to position [0, 0]
drag, startPoint x: 976, startPoint y: 527, endPoint x: 1215, endPoint y: 370, distance: 286.5
drag, startPoint x: 1234, startPoint y: 307, endPoint x: 1031, endPoint y: 480, distance: 267.4
drag, startPoint x: 987, startPoint y: 393, endPoint x: 1250, endPoint y: 351, distance: 266.5
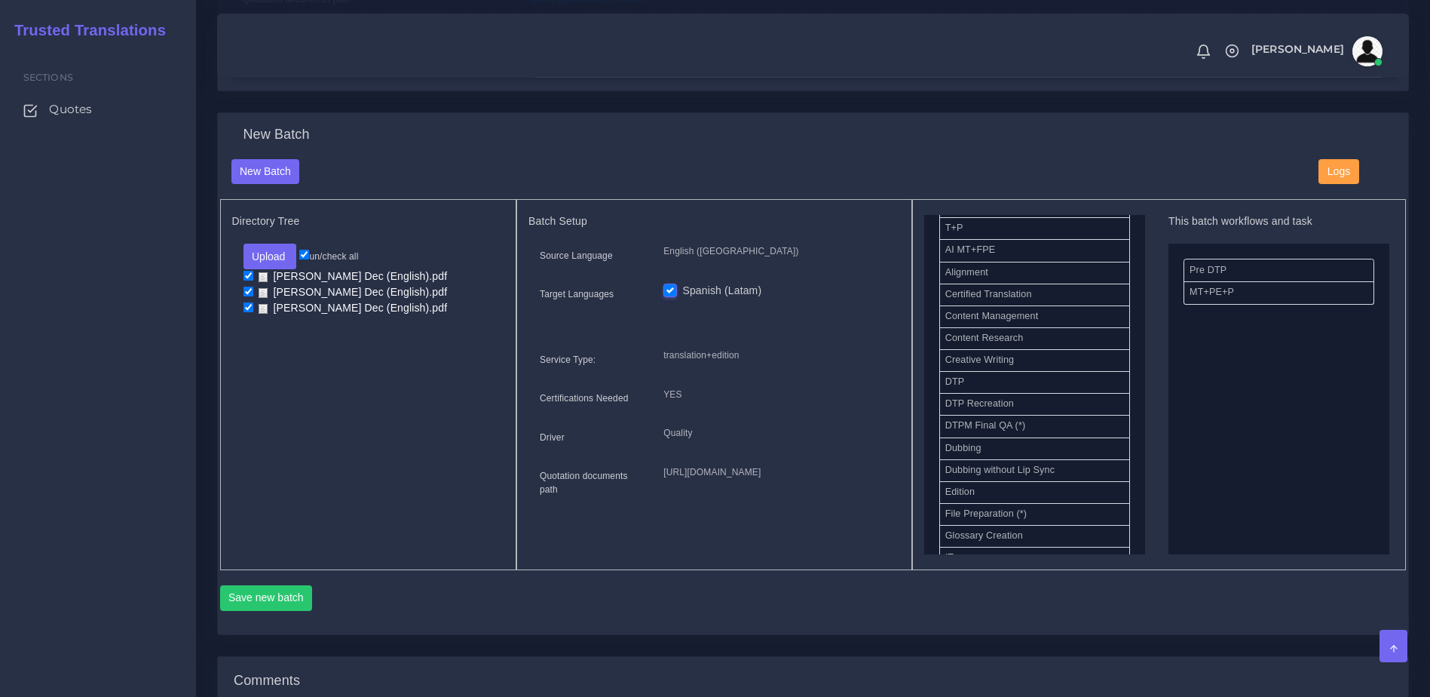
scroll to position [399, 0]
drag, startPoint x: 970, startPoint y: 394, endPoint x: 1166, endPoint y: 372, distance: 197.3
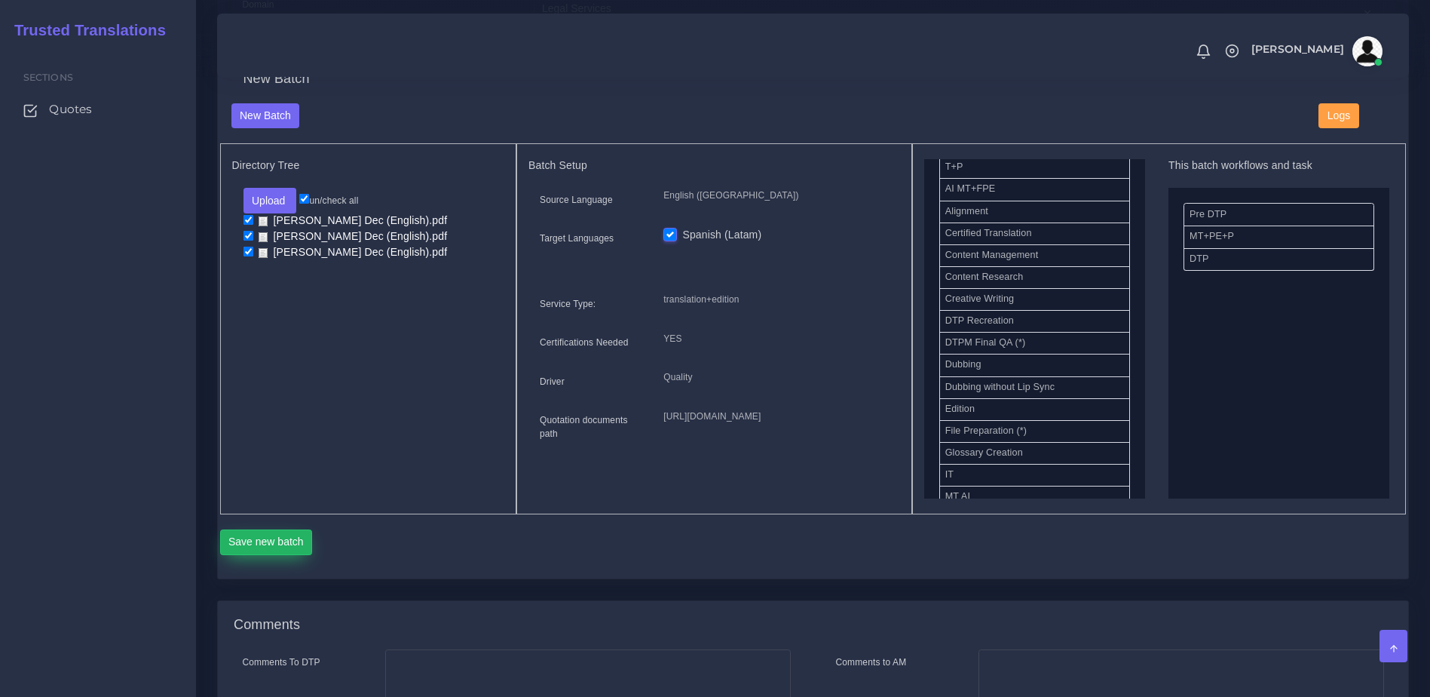
click at [277, 555] on button "Save new batch" at bounding box center [266, 542] width 93 height 26
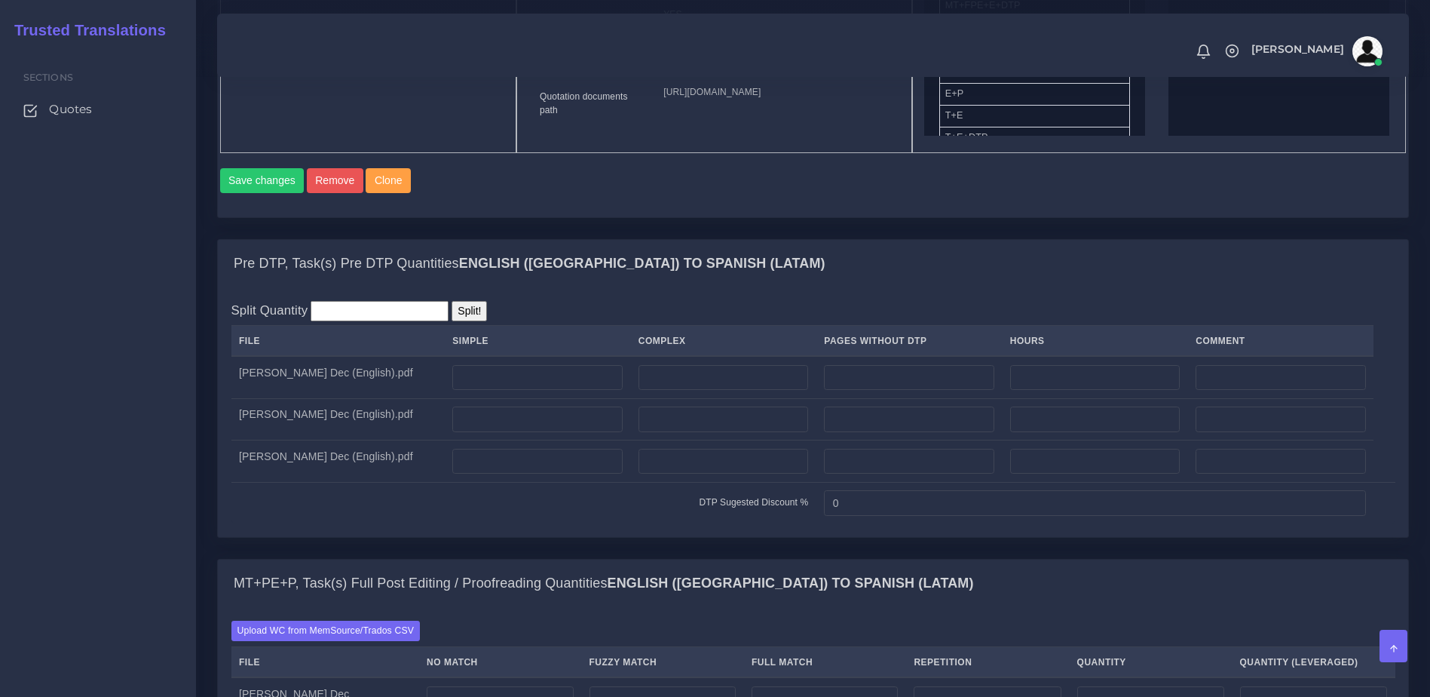
scroll to position [939, 0]
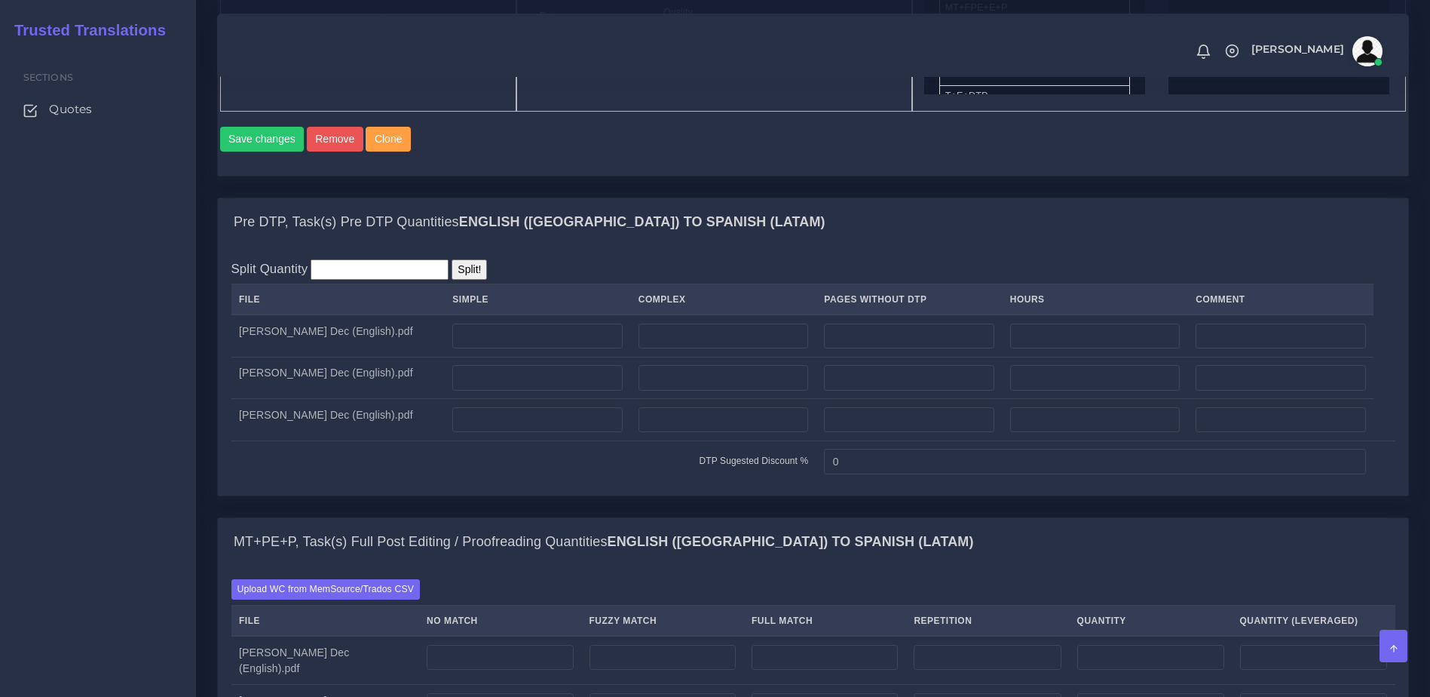
click at [865, 626] on div "Upload WC from MemSource/Trados CSV File No Match Fuzzy Match Full Match Repeti…" at bounding box center [813, 679] width 1190 height 228
click at [674, 349] on input "number" at bounding box center [724, 336] width 170 height 26
type input "2"
click at [668, 391] on input "number" at bounding box center [724, 378] width 170 height 26
type input "2"
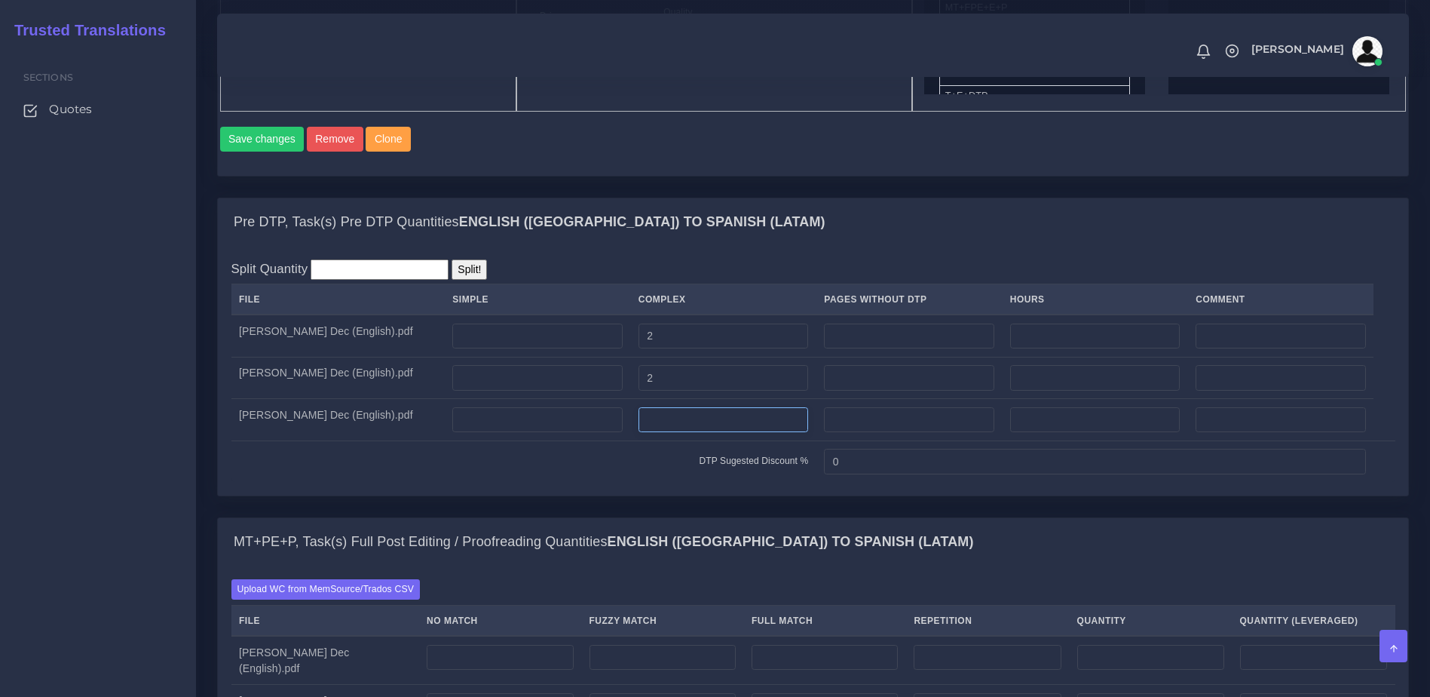
click at [675, 433] on input "number" at bounding box center [724, 420] width 170 height 26
type input "2"
click at [673, 482] on td "DTP Sugested Discount %" at bounding box center [523, 460] width 585 height 41
drag, startPoint x: 1429, startPoint y: 347, endPoint x: 1441, endPoint y: 447, distance: 101.0
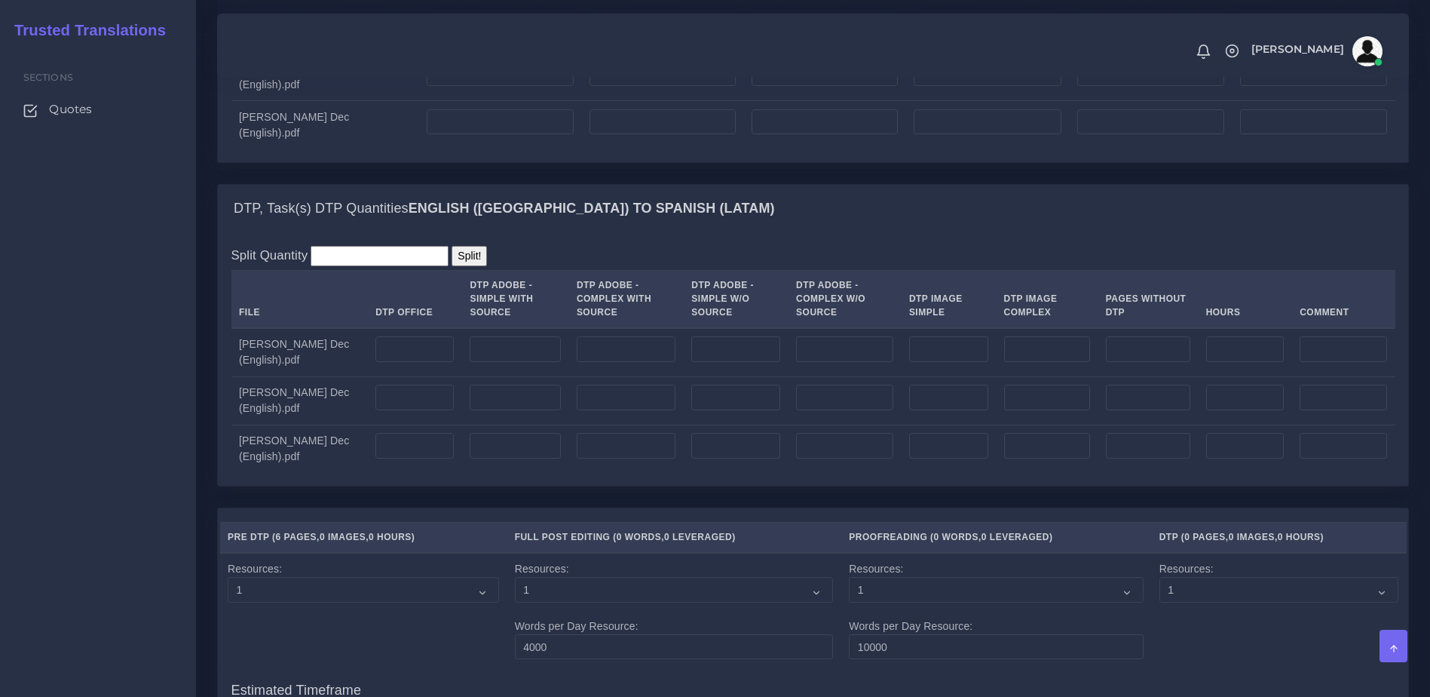
scroll to position [1549, 0]
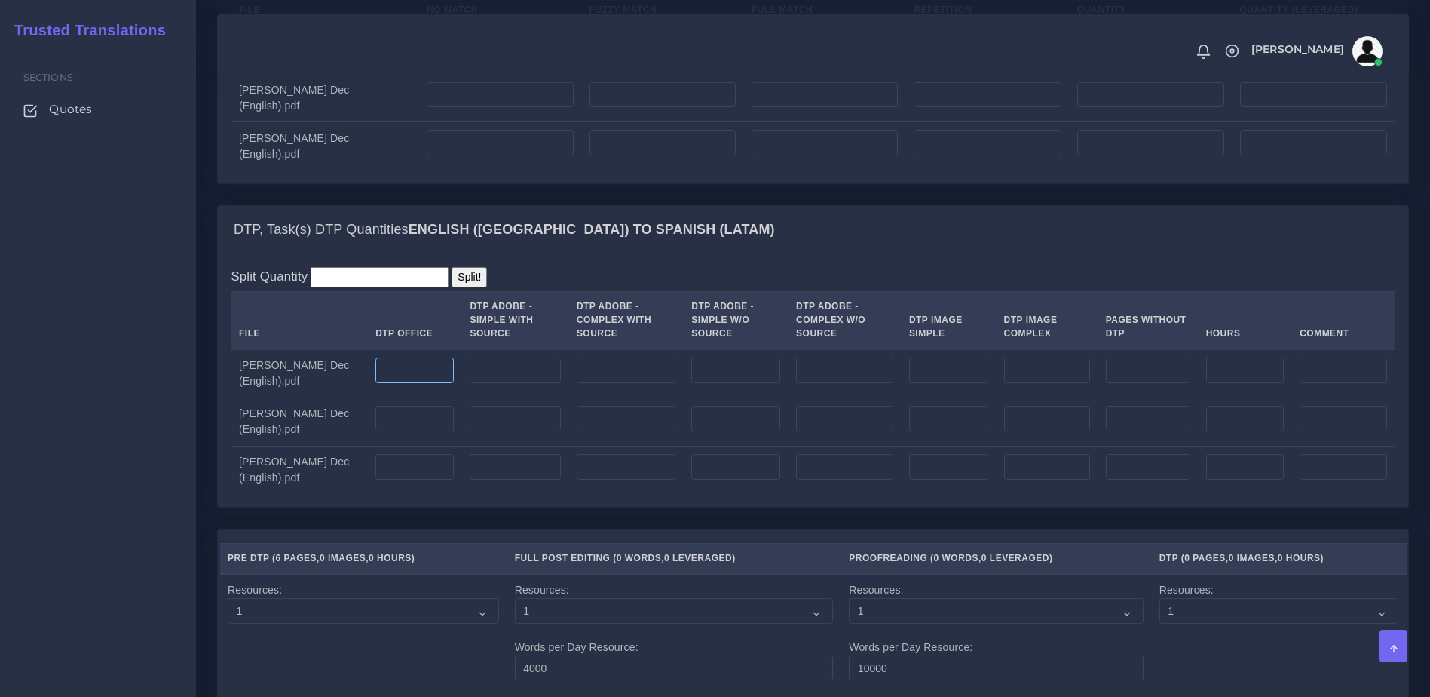
click at [380, 383] on input "number" at bounding box center [414, 370] width 78 height 26
type input "2"
click at [387, 431] on input "number" at bounding box center [414, 419] width 78 height 26
type input "2"
click at [395, 479] on input "number" at bounding box center [414, 467] width 78 height 26
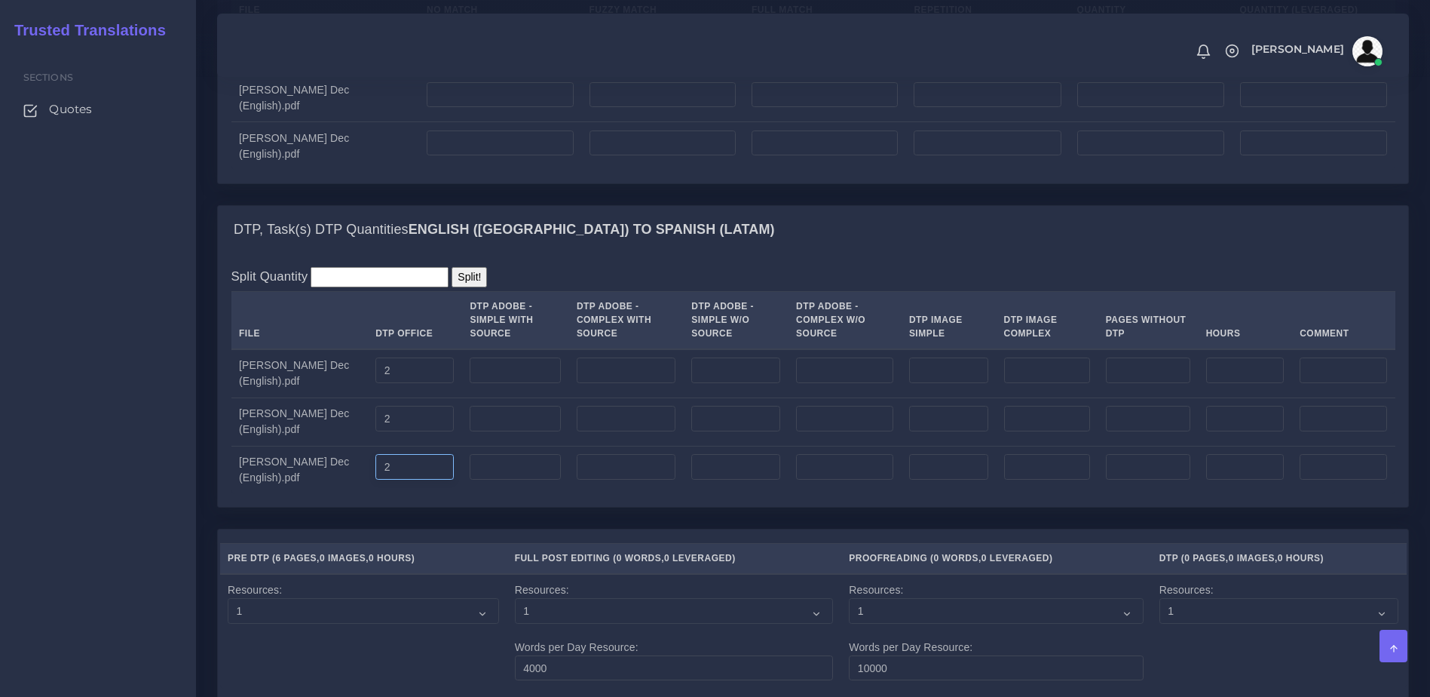
type input "2"
click at [412, 507] on div "Split Quantity Split! File DTP Office DTP Adobe - Simple With Source DTP Adobe …" at bounding box center [813, 379] width 1190 height 253
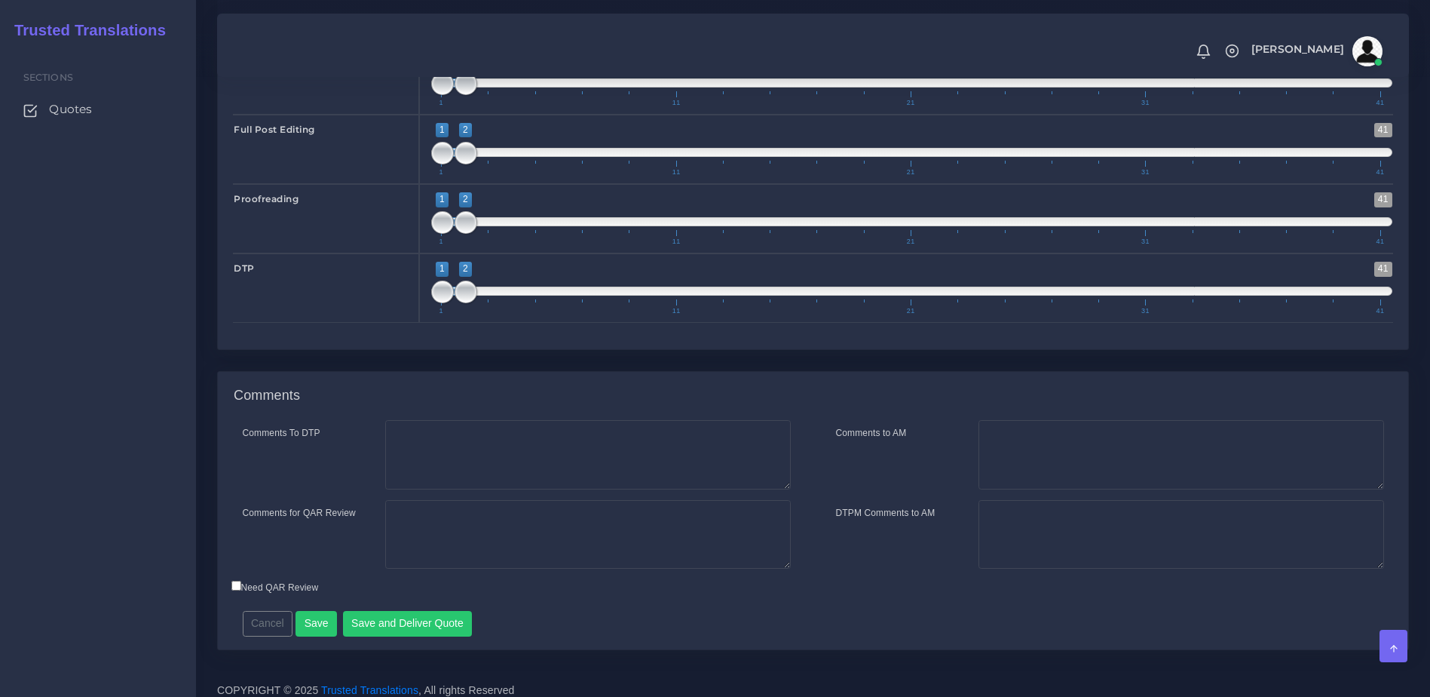
scroll to position [2231, 0]
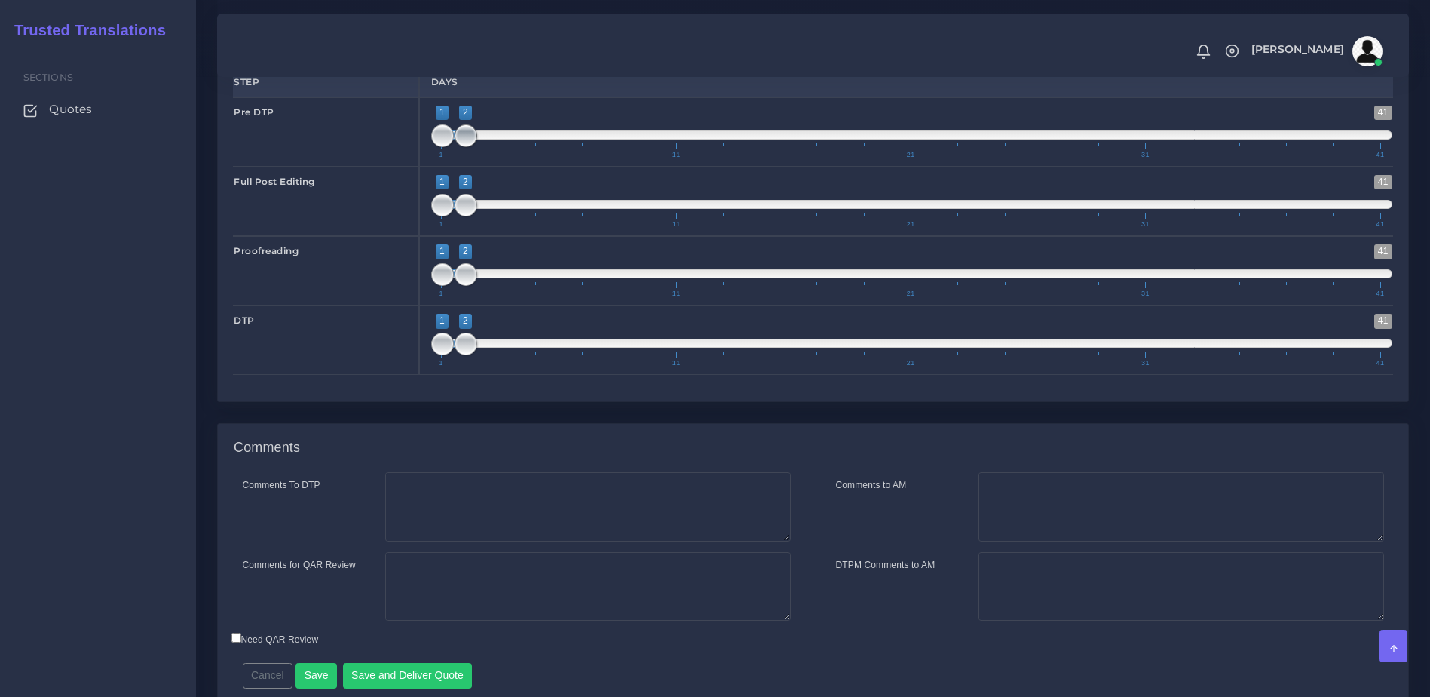
type input "1;1"
drag, startPoint x: 455, startPoint y: 178, endPoint x: 435, endPoint y: 178, distance: 20.4
click at [435, 147] on span at bounding box center [442, 135] width 23 height 23
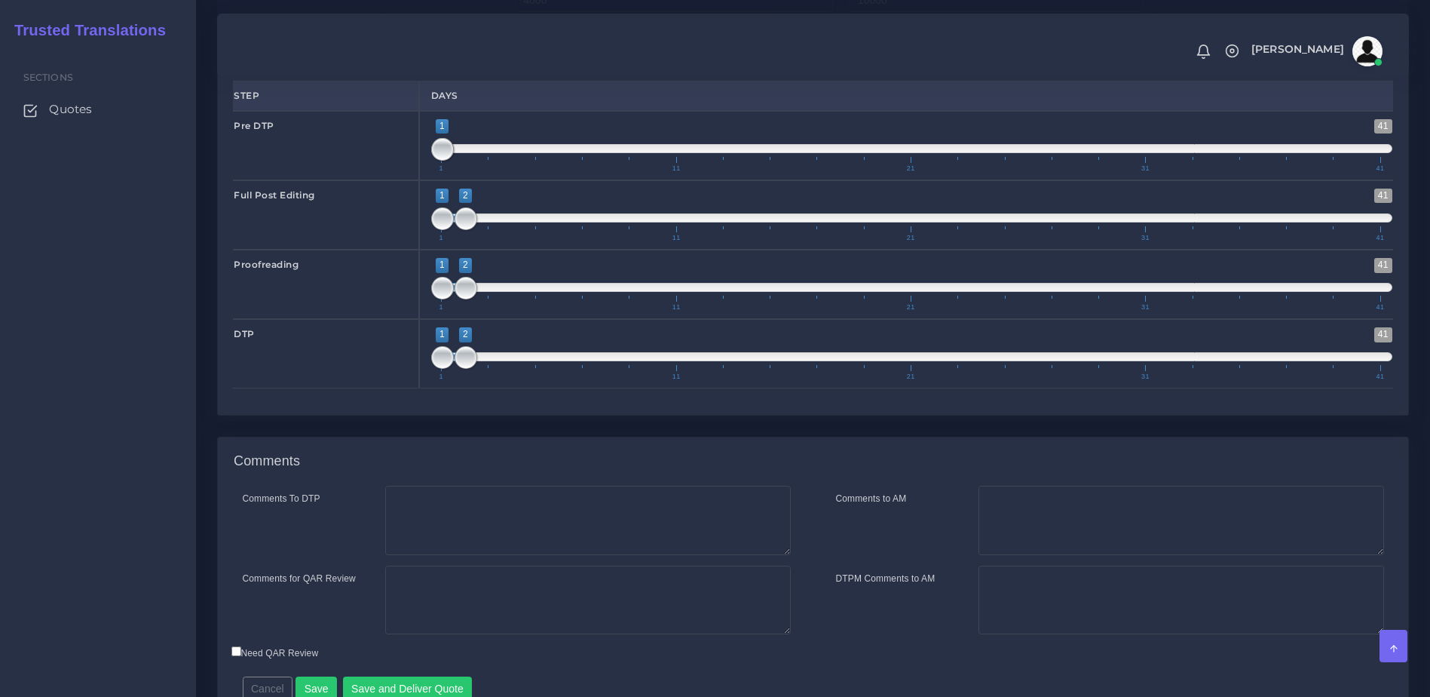
scroll to position [2333, 0]
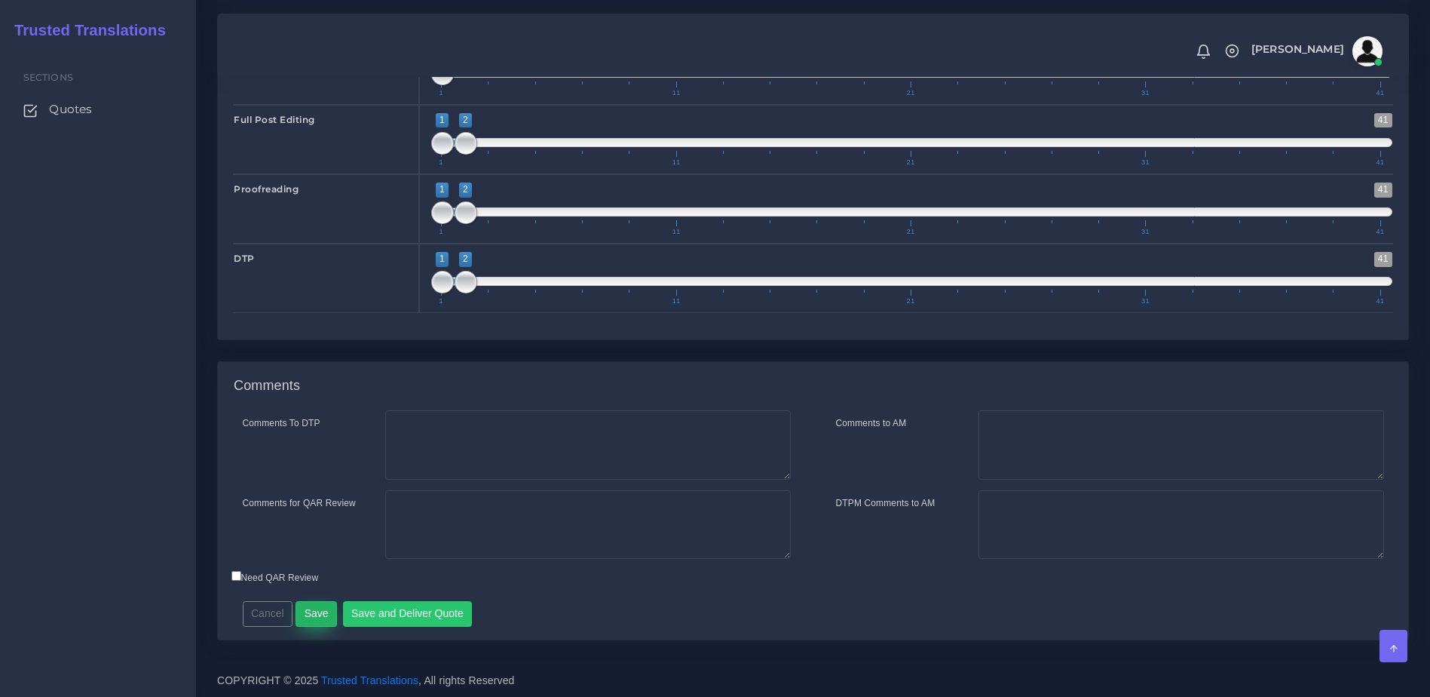
click at [313, 616] on button "Save" at bounding box center [316, 614] width 41 height 26
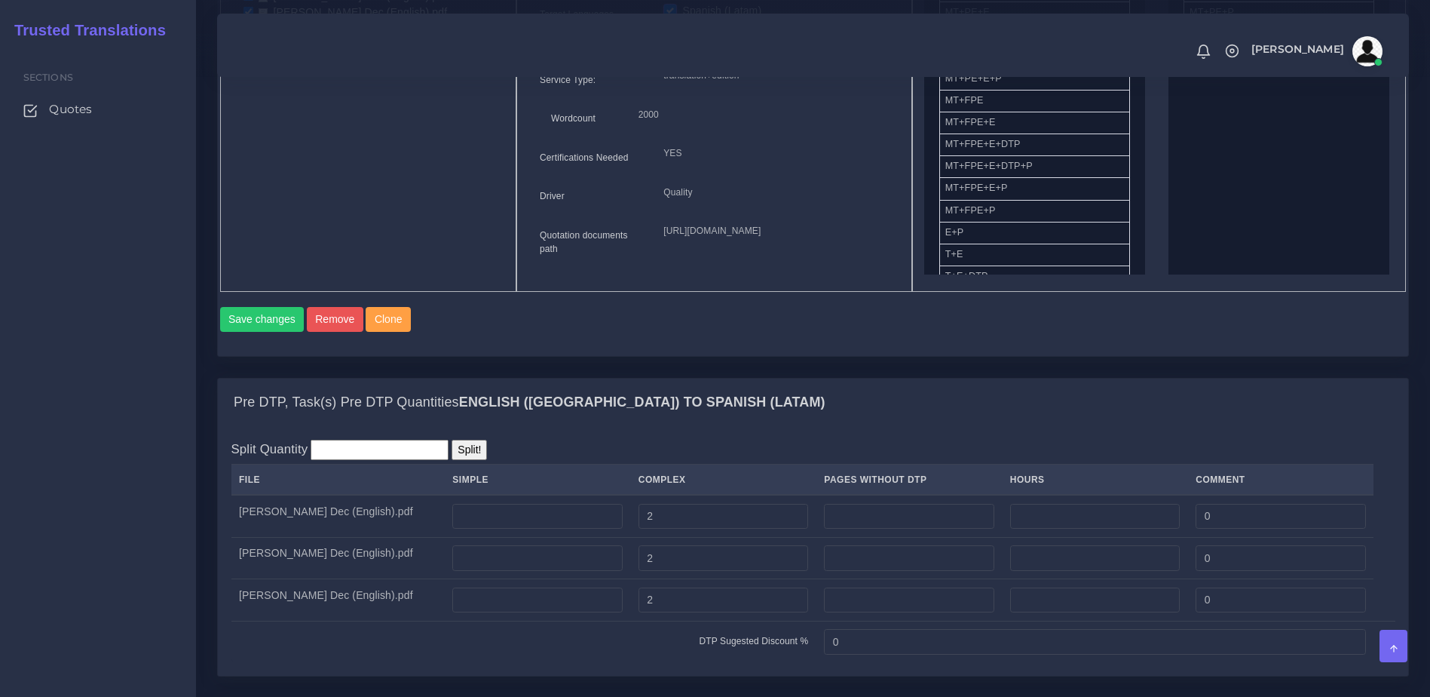
scroll to position [504, 0]
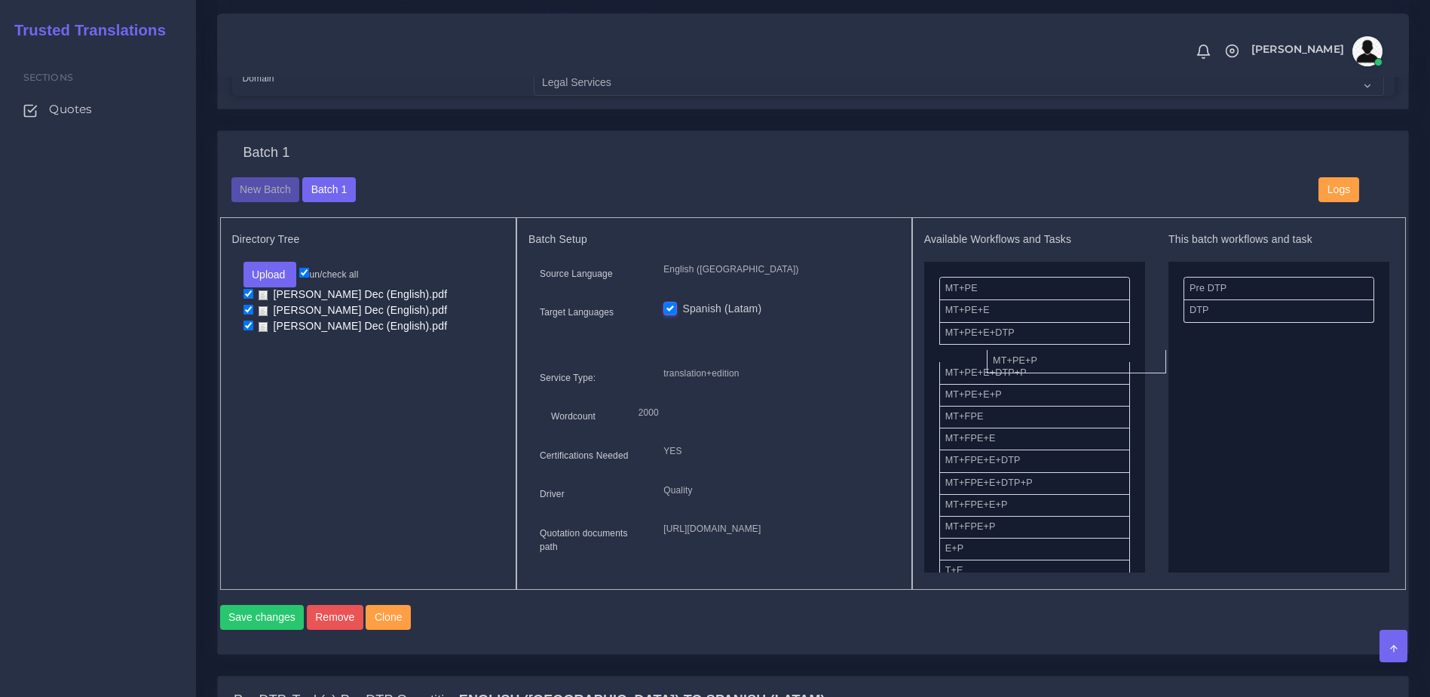
drag, startPoint x: 1236, startPoint y: 322, endPoint x: 1041, endPoint y: 369, distance: 201.0
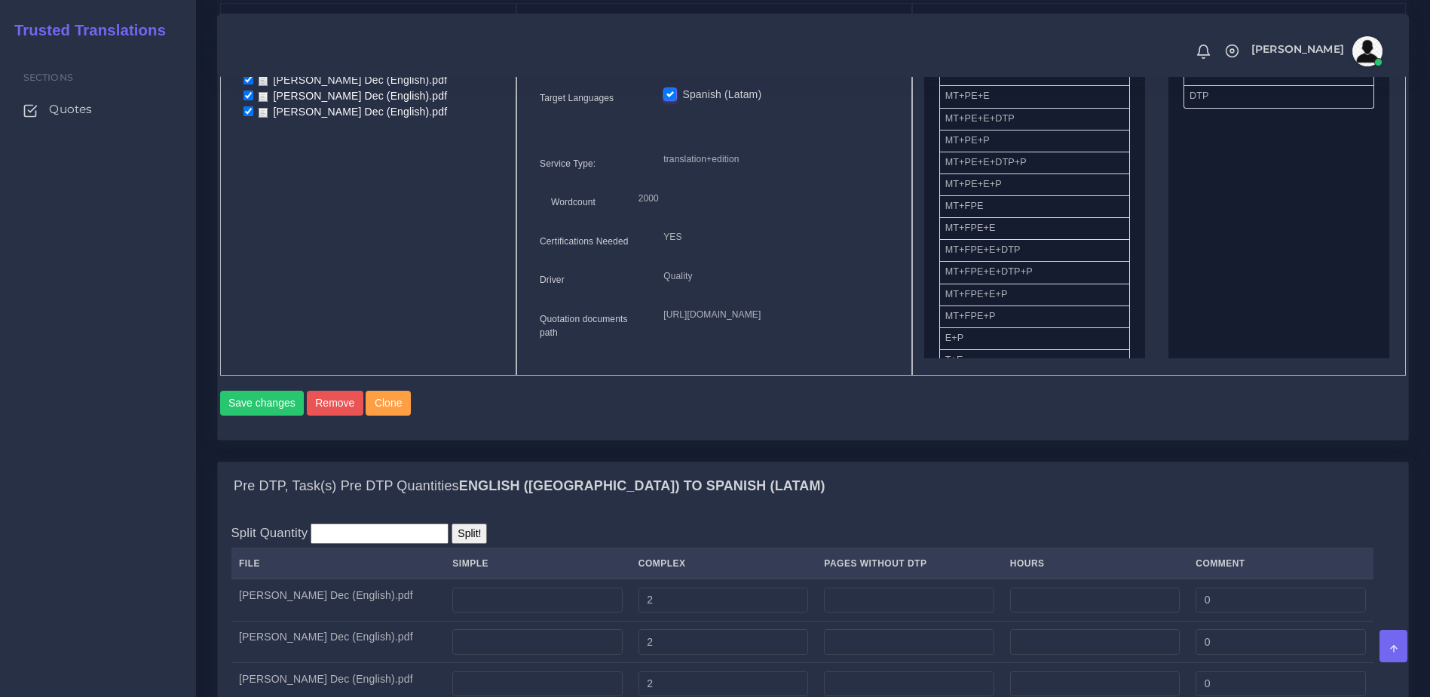
scroll to position [662, 0]
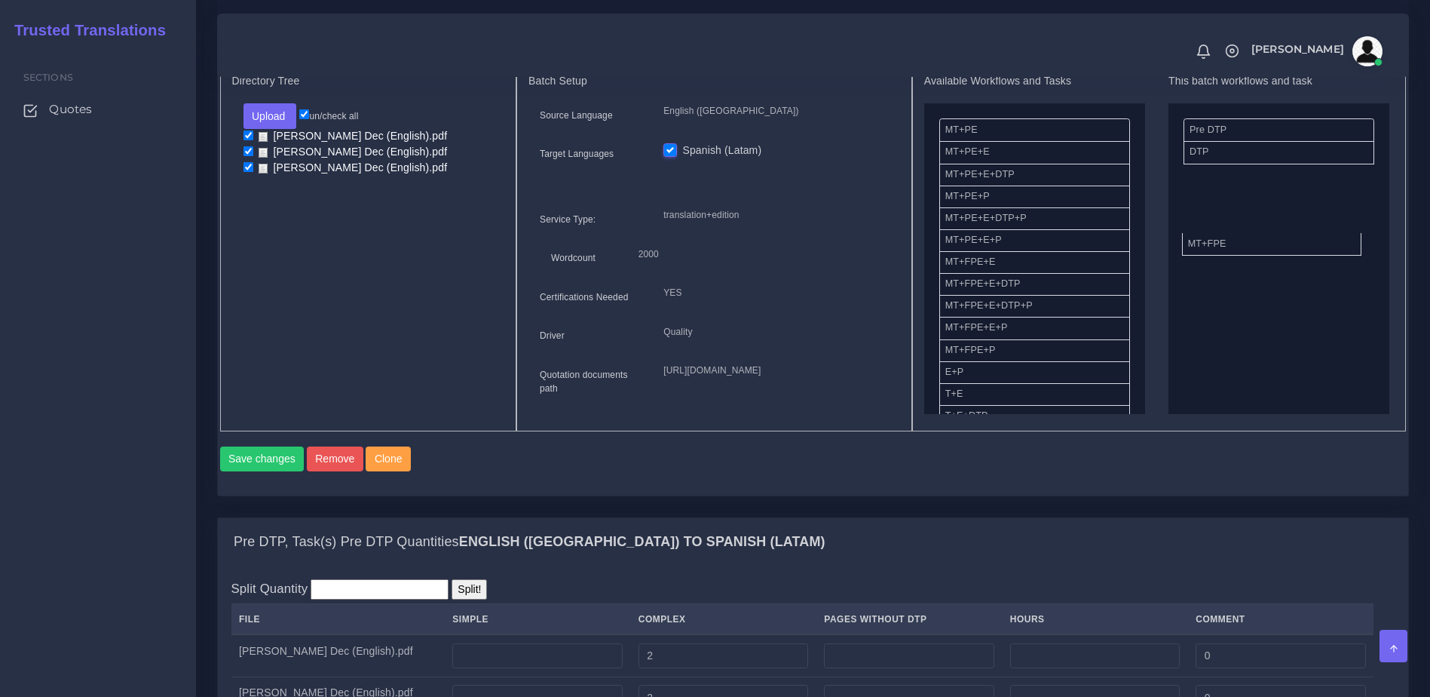
drag, startPoint x: 987, startPoint y: 272, endPoint x: 1239, endPoint y: 253, distance: 252.6
click at [258, 472] on button "Save changes" at bounding box center [262, 459] width 84 height 26
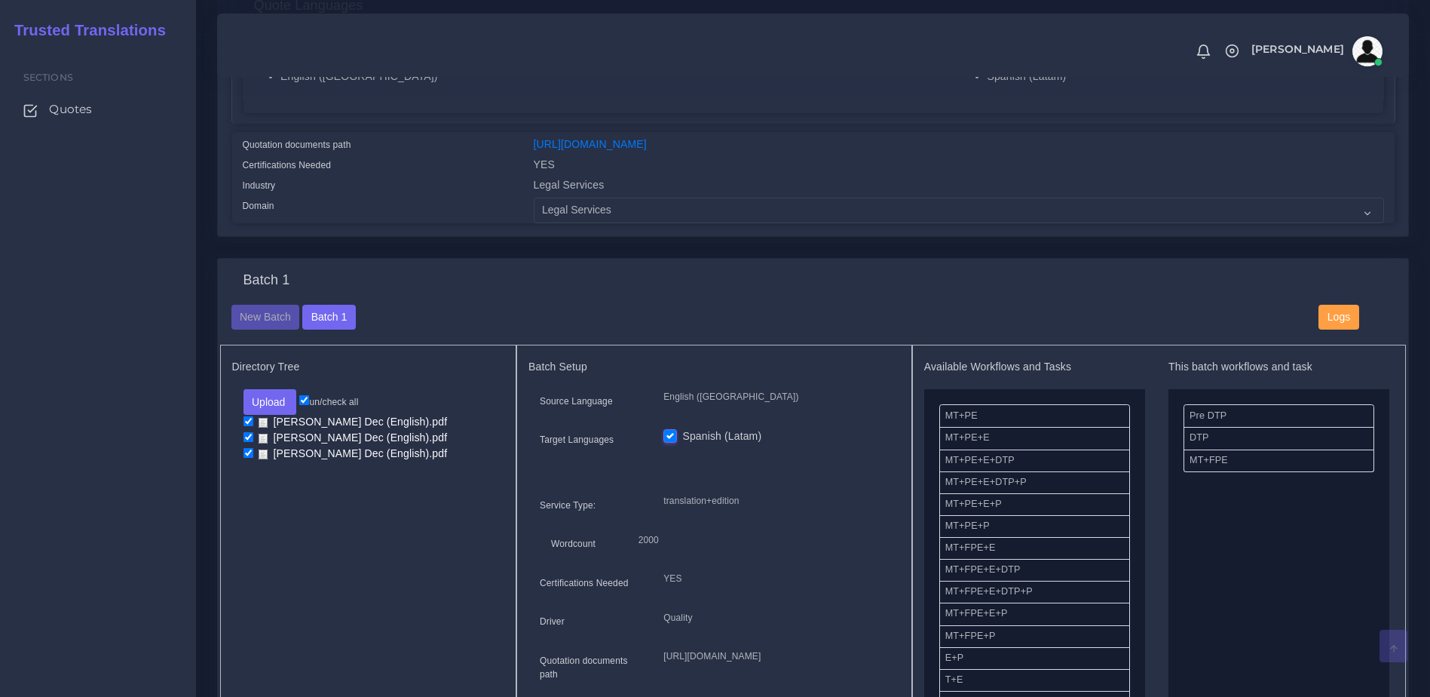
scroll to position [538, 0]
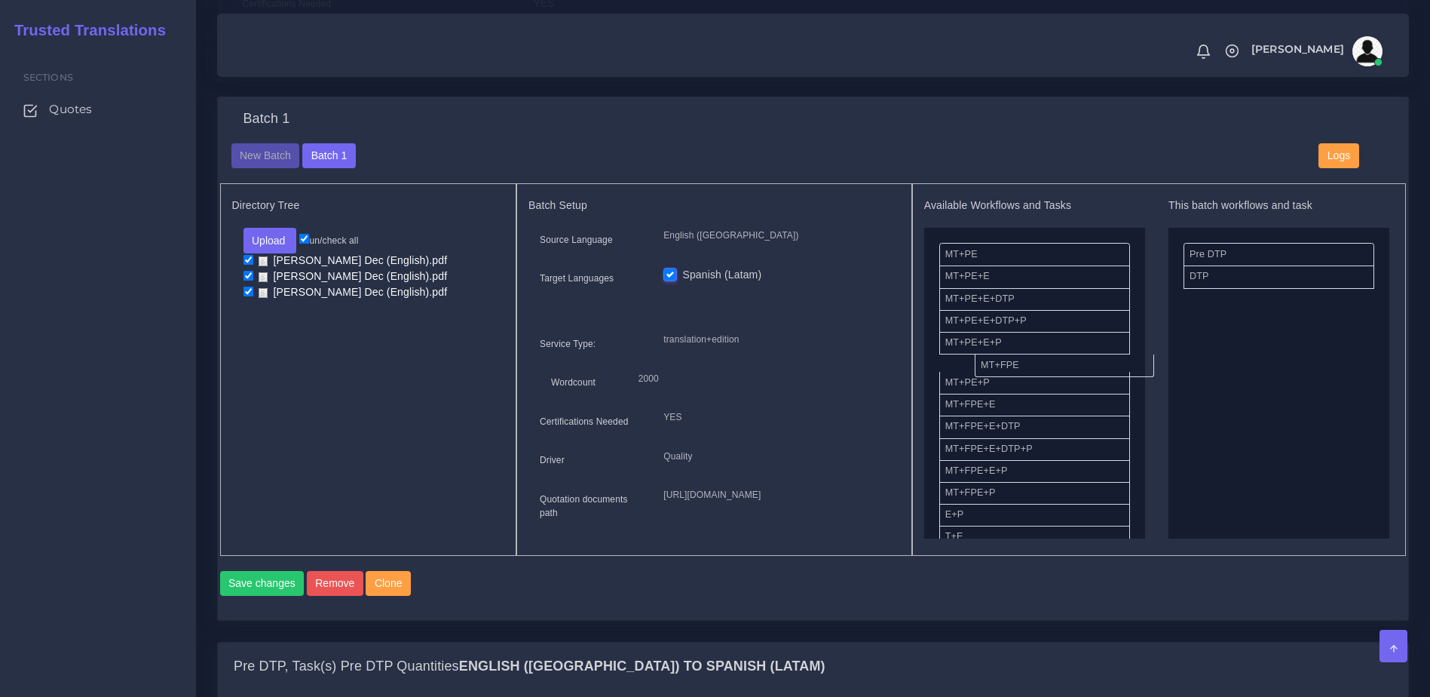
drag, startPoint x: 1205, startPoint y: 314, endPoint x: 996, endPoint y: 381, distance: 219.1
drag, startPoint x: 979, startPoint y: 510, endPoint x: 1224, endPoint y: 299, distance: 322.8
click at [286, 596] on button "Save changes" at bounding box center [262, 584] width 84 height 26
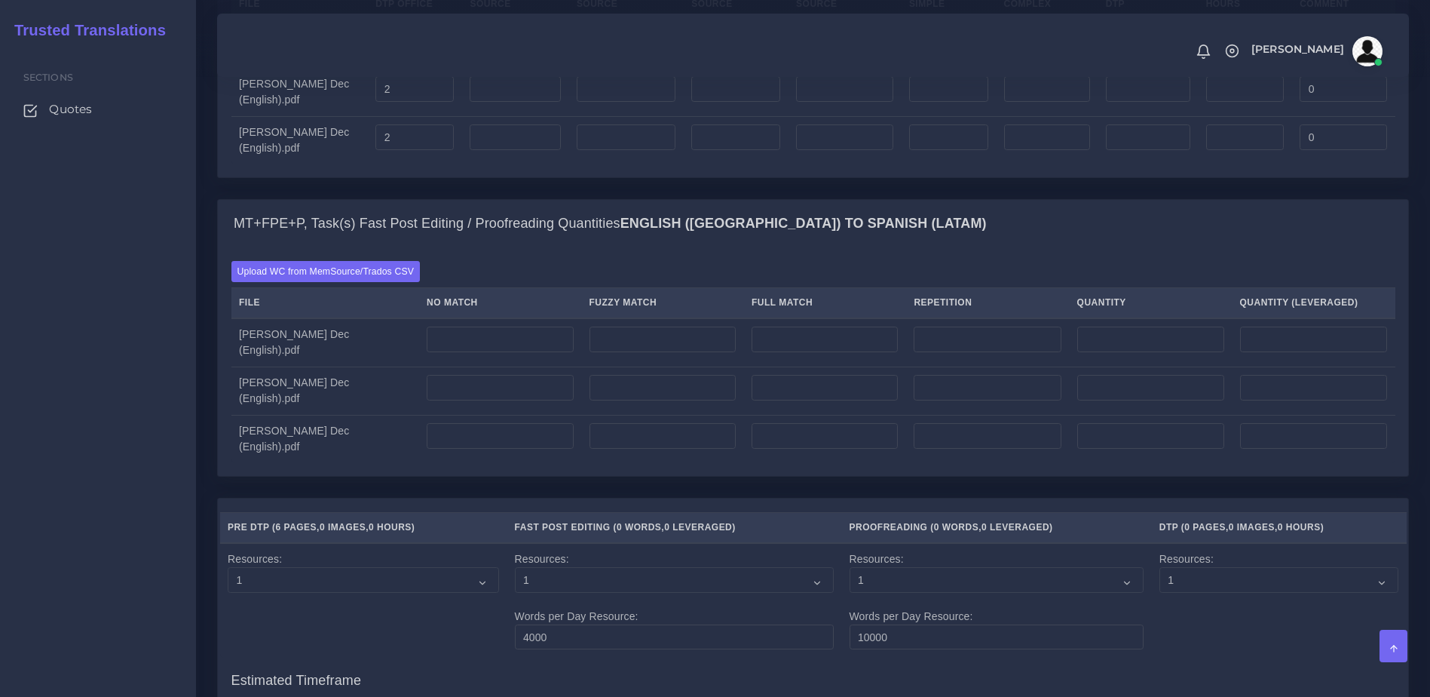
scroll to position [1655, 0]
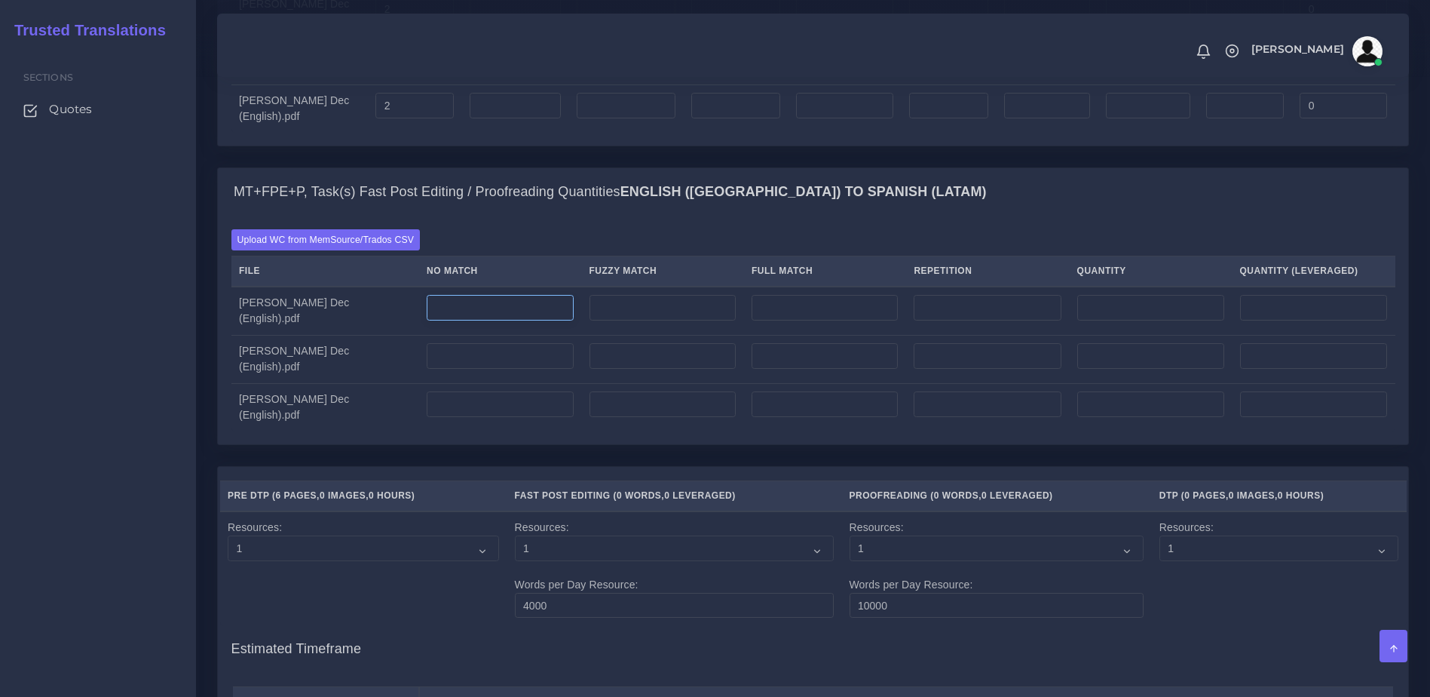
click at [496, 320] on input "number" at bounding box center [500, 308] width 146 height 26
type input "300"
click at [481, 369] on input "number" at bounding box center [500, 356] width 146 height 26
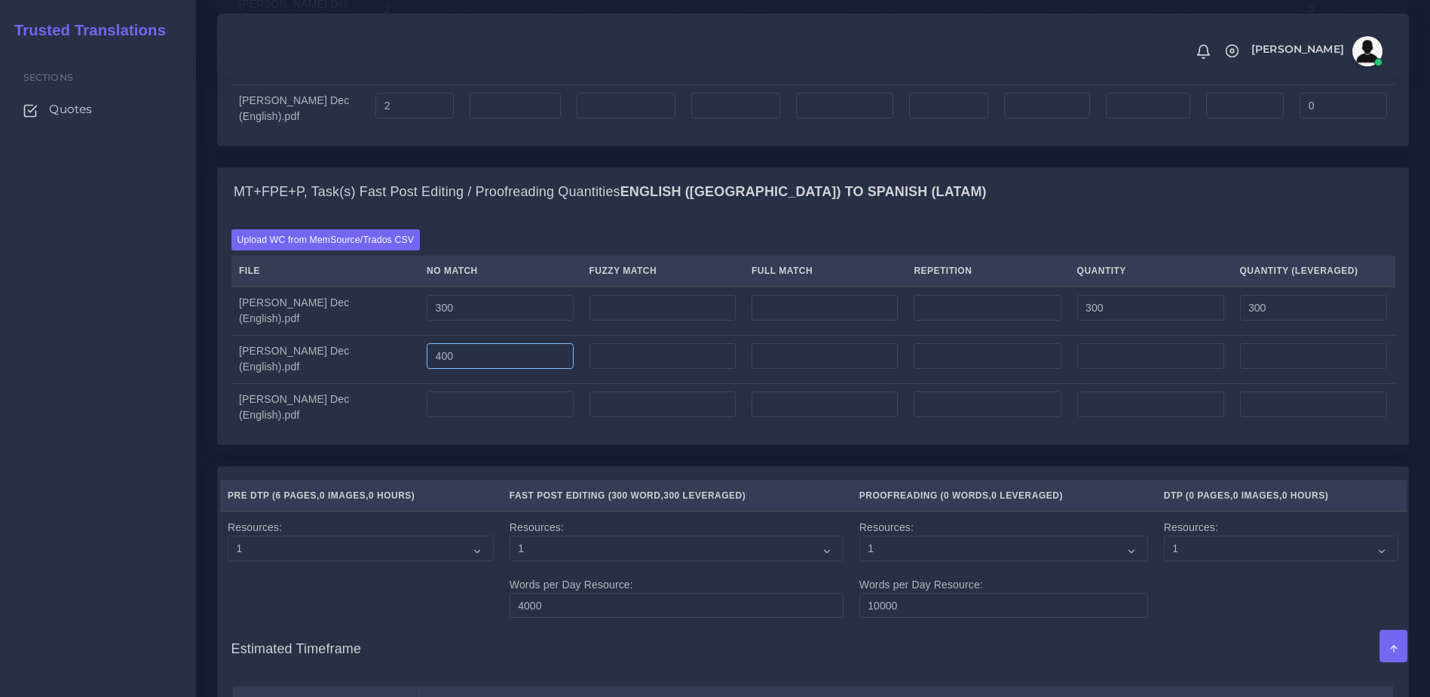
type input "400"
click at [488, 417] on input "number" at bounding box center [500, 404] width 146 height 26
type input "300"
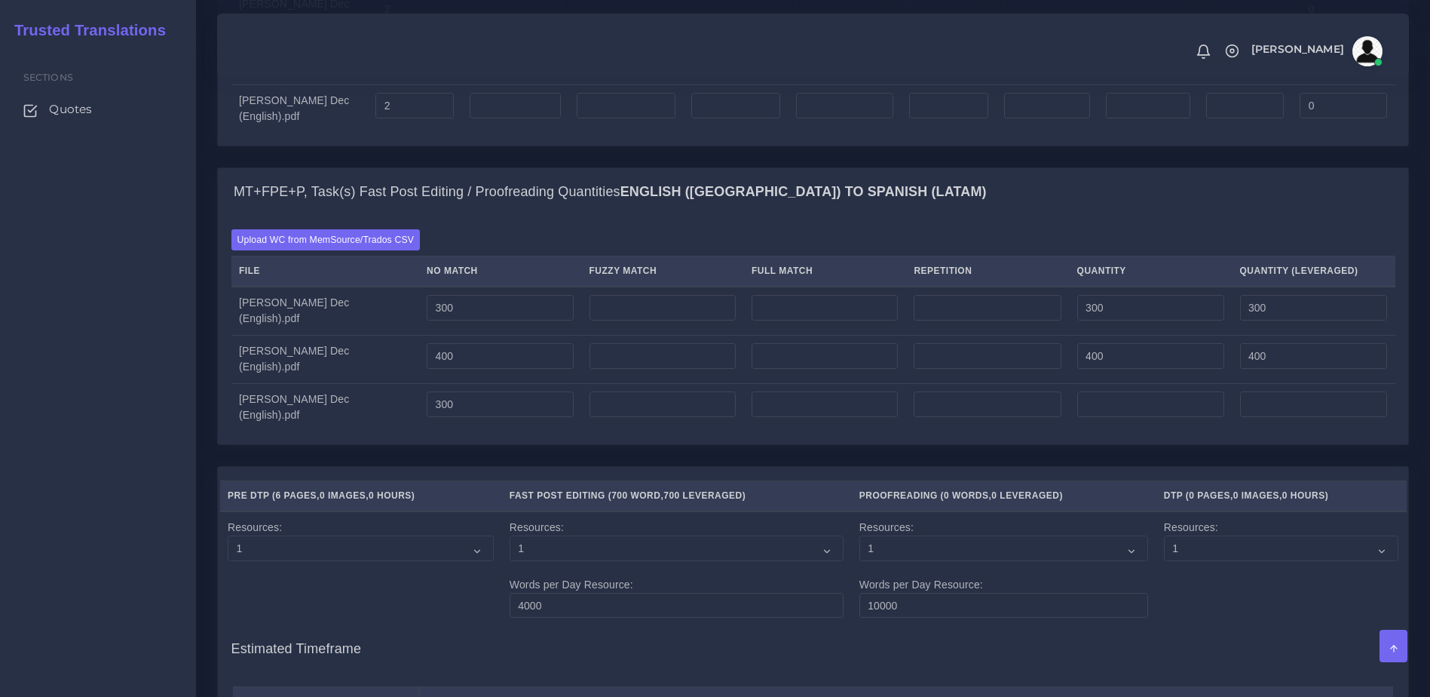
type input "300"
click at [522, 466] on div "MT+FPE+P, Task(s) Fast Post Editing / Proofreading Quantities English (US) TO S…" at bounding box center [813, 316] width 1215 height 299
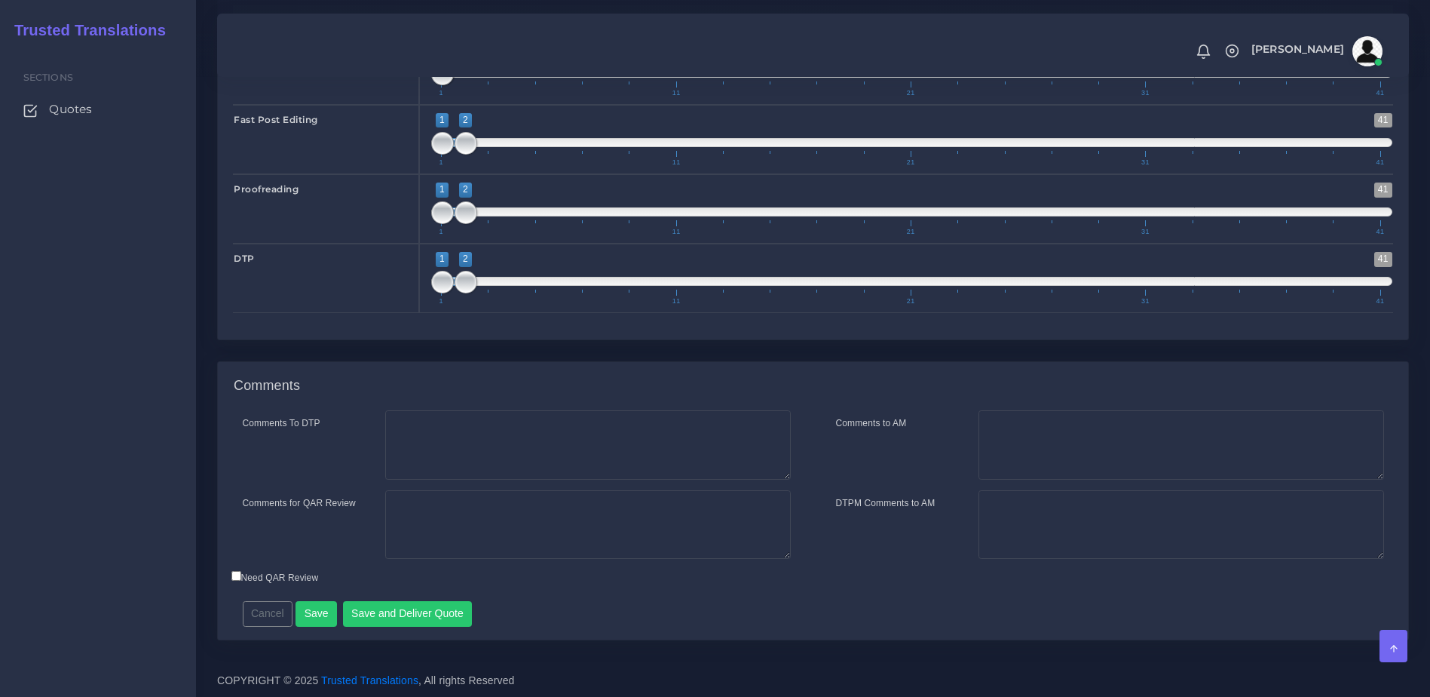
scroll to position [2376, 0]
click at [1016, 456] on textarea "Comments to AM" at bounding box center [1182, 444] width 406 height 69
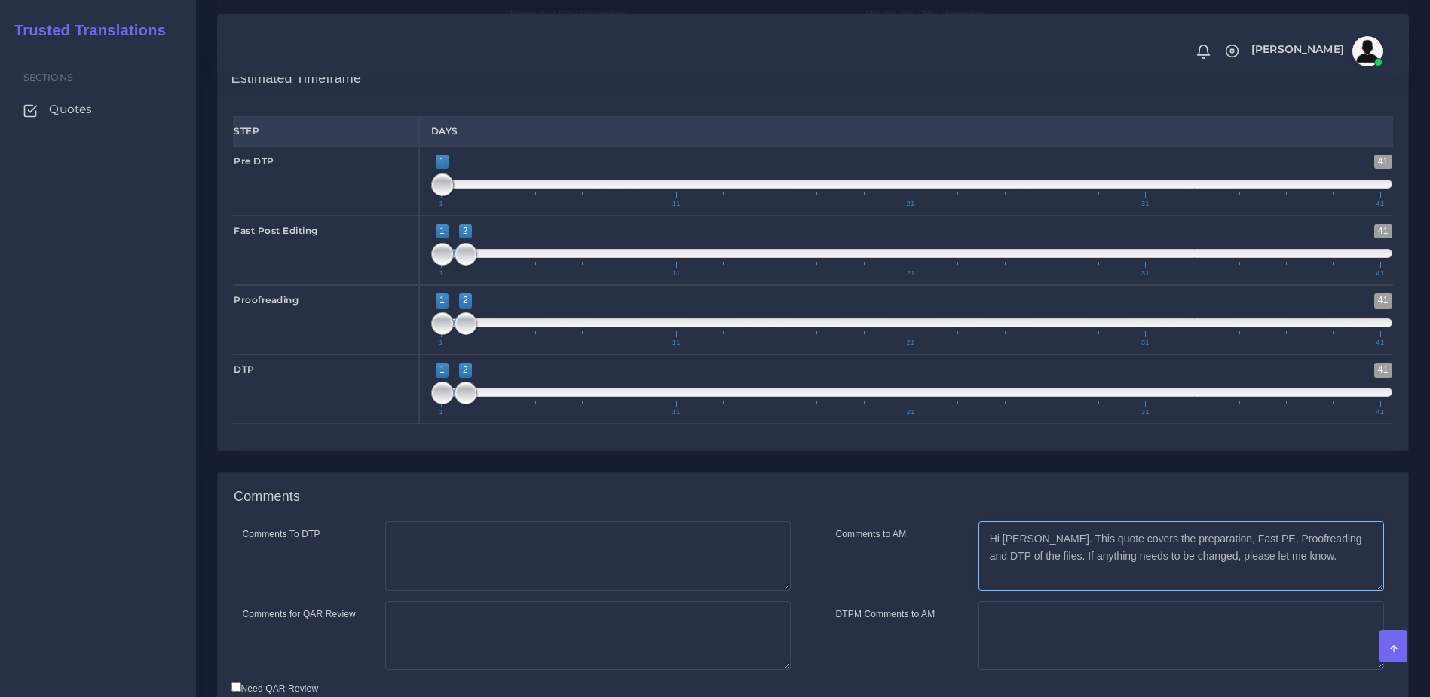
scroll to position [2218, 0]
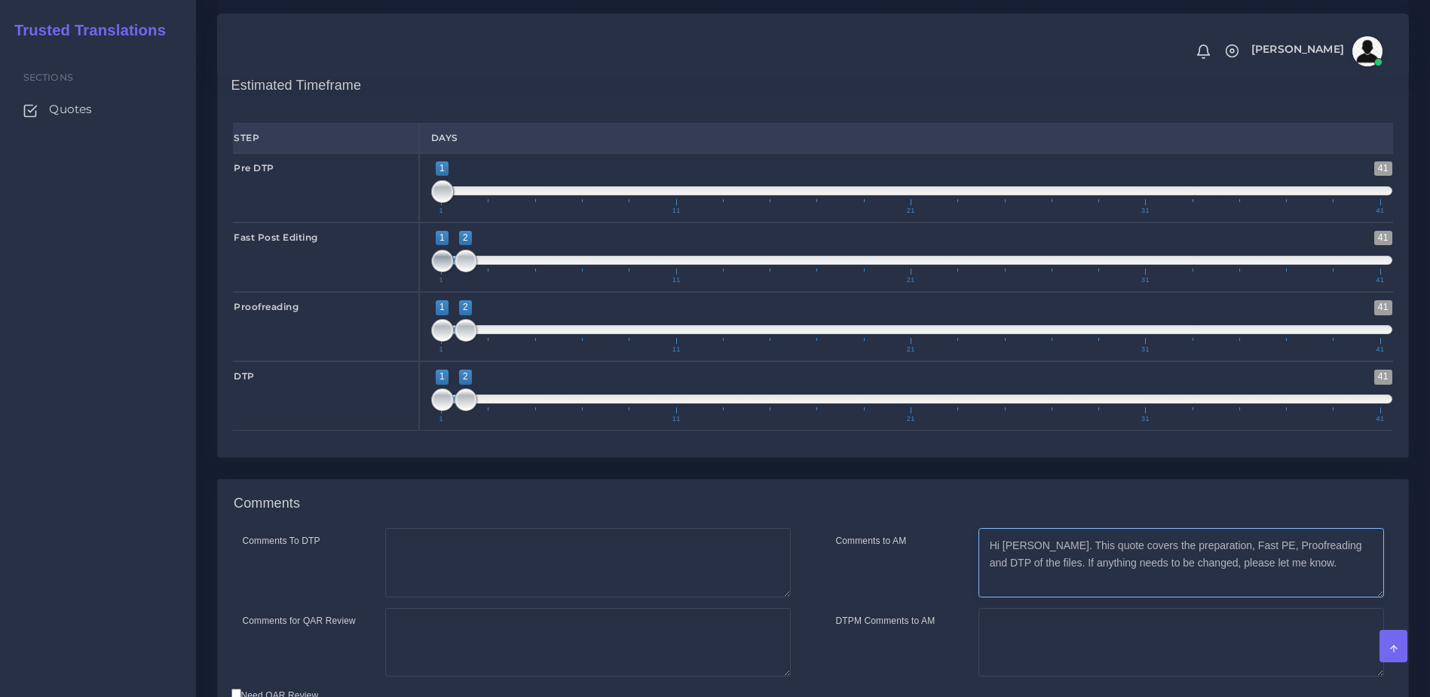
type textarea "Hi [PERSON_NAME]. This quote covers the preparation, Fast PE, Proofreading and …"
type input "2;2"
drag, startPoint x: 435, startPoint y: 304, endPoint x: 449, endPoint y: 304, distance: 14.3
click at [449, 283] on span "1 41 2 2 2 — 2 1 11 21 31 41" at bounding box center [912, 257] width 962 height 53
type input "2;2"
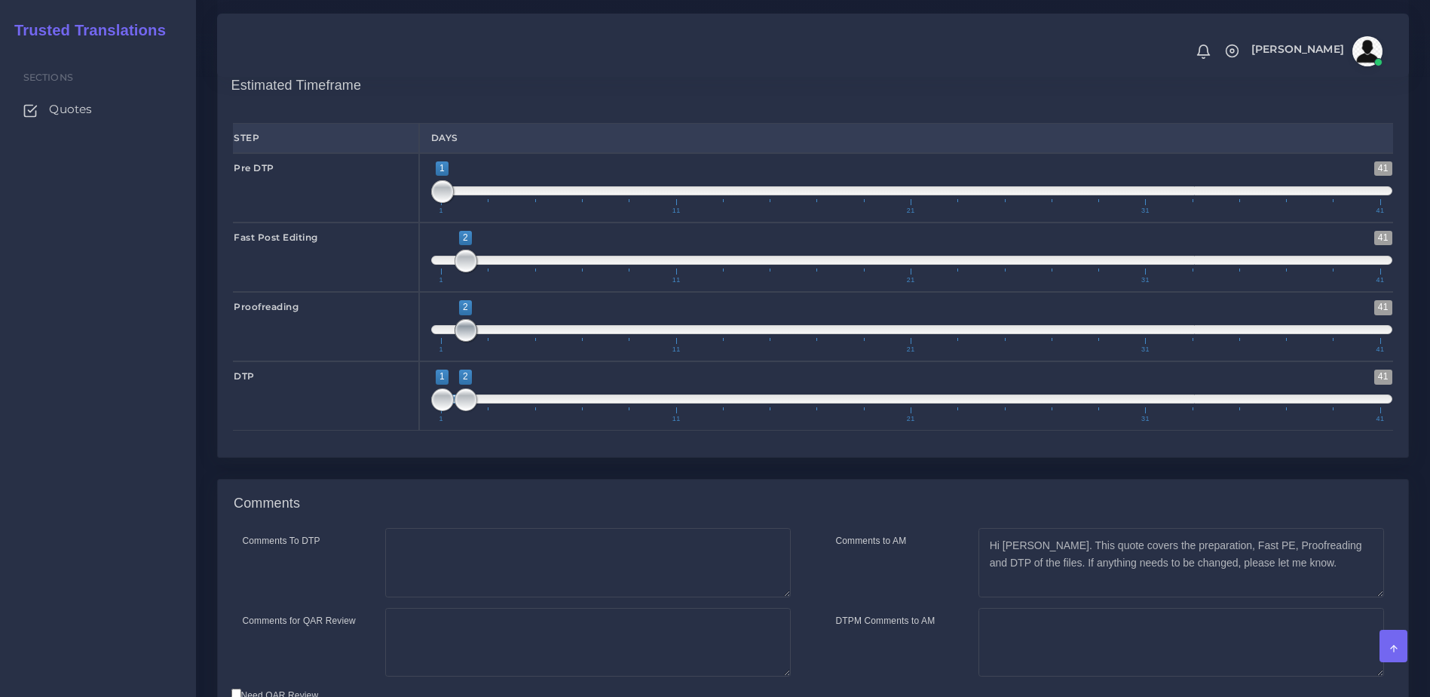
drag, startPoint x: 433, startPoint y: 372, endPoint x: 457, endPoint y: 372, distance: 24.1
click at [457, 342] on span at bounding box center [466, 330] width 23 height 23
drag, startPoint x: 463, startPoint y: 428, endPoint x: 488, endPoint y: 433, distance: 25.3
click at [488, 411] on span at bounding box center [489, 399] width 23 height 23
drag, startPoint x: 491, startPoint y: 439, endPoint x: 467, endPoint y: 443, distance: 24.4
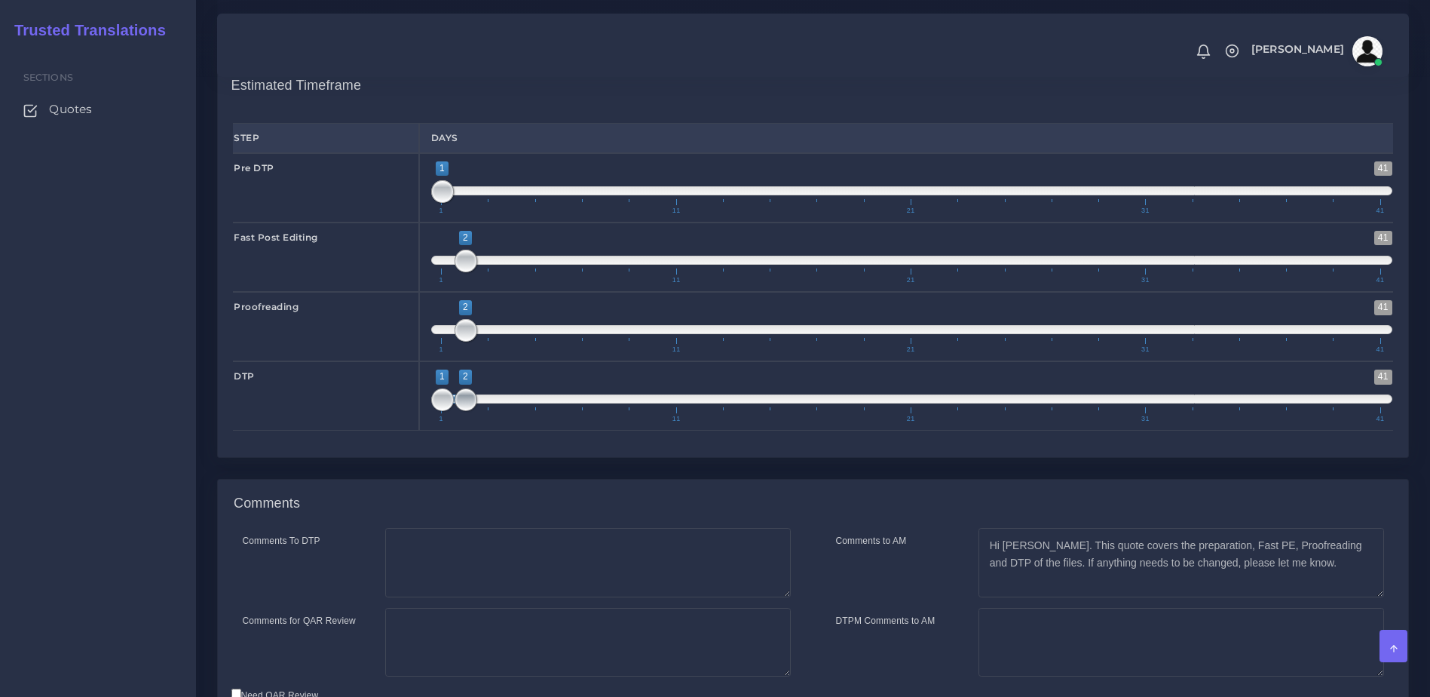
click at [467, 411] on span at bounding box center [466, 399] width 23 height 23
click at [445, 411] on span at bounding box center [442, 399] width 23 height 23
type input "2;2"
drag, startPoint x: 436, startPoint y: 437, endPoint x: 461, endPoint y: 438, distance: 25.7
click at [454, 411] on span at bounding box center [442, 399] width 23 height 23
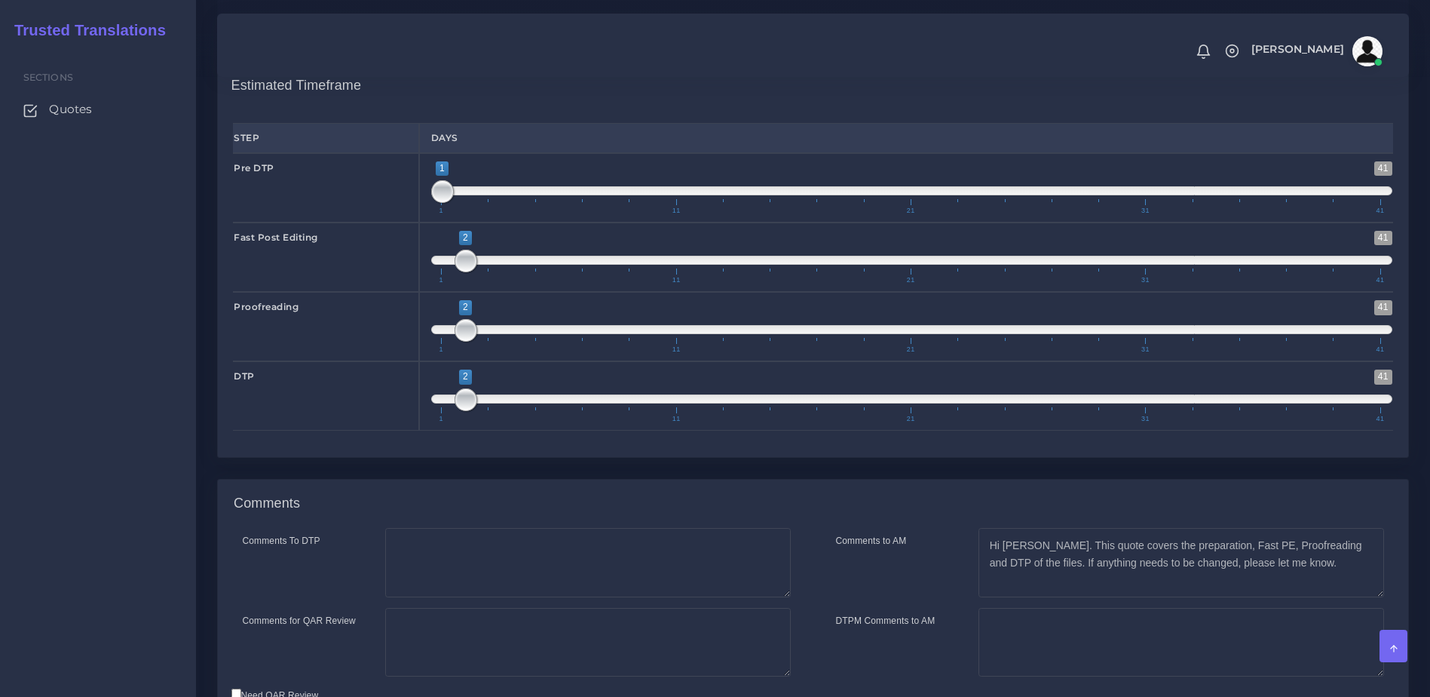
click at [513, 444] on div "Step Days Pre DTP 1 41 1 1 1" at bounding box center [813, 277] width 1164 height 334
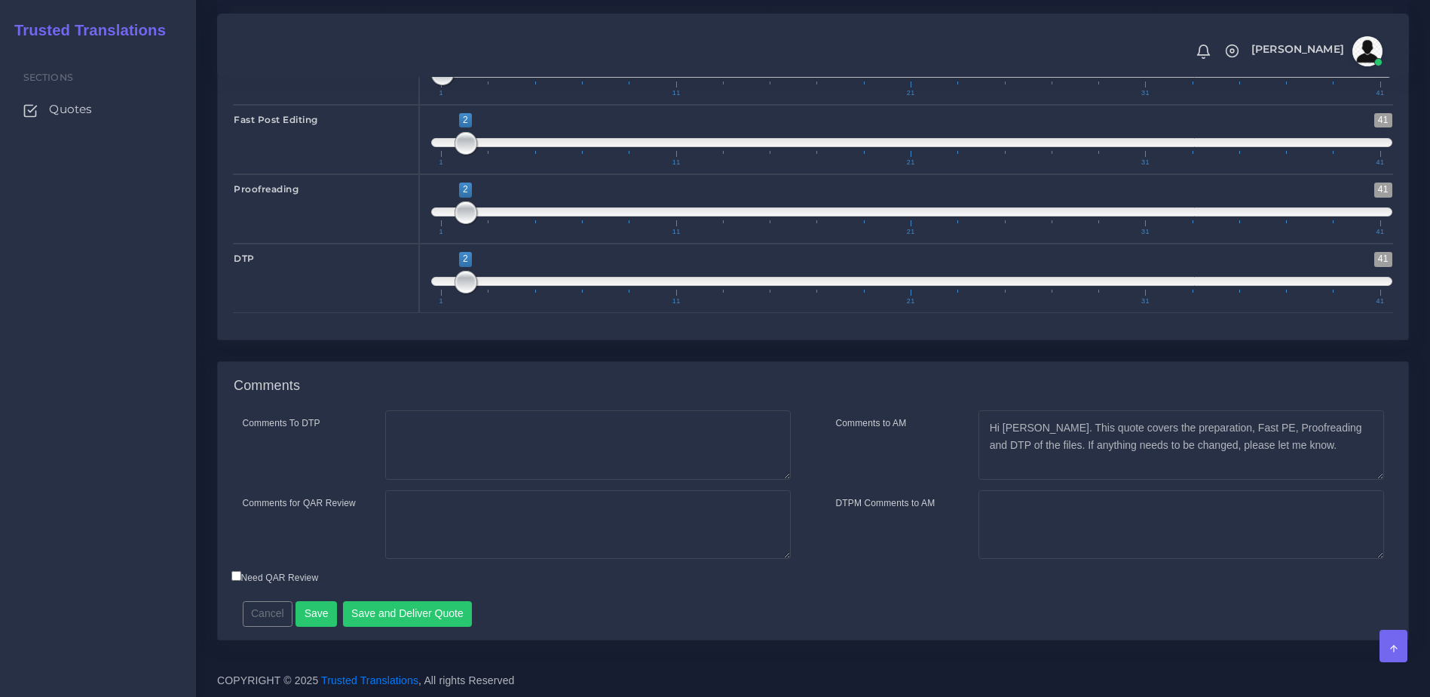
scroll to position [2376, 0]
click at [421, 617] on button "Save and Deliver Quote" at bounding box center [408, 614] width 130 height 26
